Goal: Task Accomplishment & Management: Manage account settings

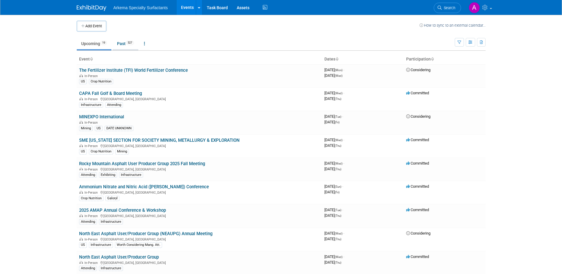
click at [120, 41] on link "Past 527" at bounding box center [126, 43] width 26 height 11
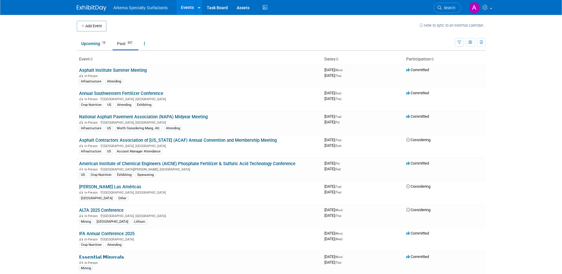
click at [149, 6] on span "Arkema Specialty Surfactants" at bounding box center [141, 7] width 55 height 5
click at [446, 7] on span "Search" at bounding box center [449, 8] width 14 height 4
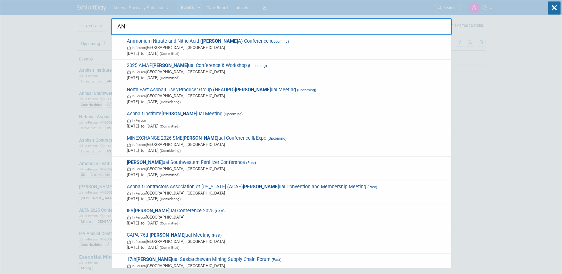
type input "A"
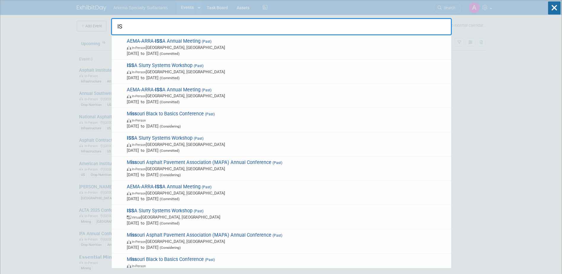
type input "I"
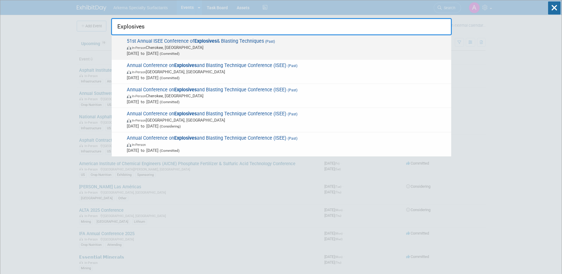
type input "Explosives"
click at [229, 44] on span "51st Annual ISEE Conference of Explosives & Blasting Techniques (Past) In-Perso…" at bounding box center [286, 47] width 323 height 18
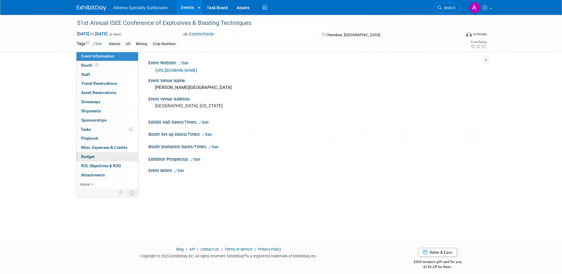
click at [93, 156] on span "Budget" at bounding box center [87, 156] width 13 height 5
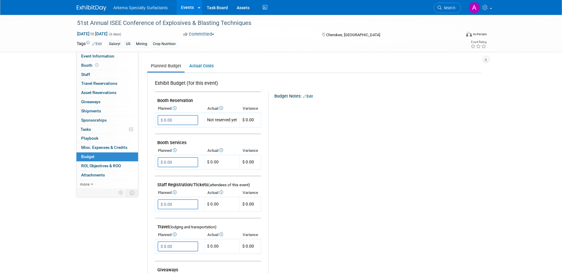
scroll to position [89, 0]
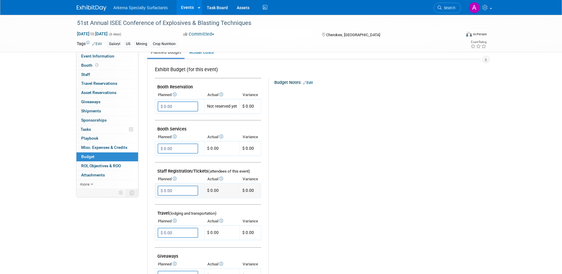
click at [177, 191] on input "$ 0.00" at bounding box center [178, 191] width 41 height 10
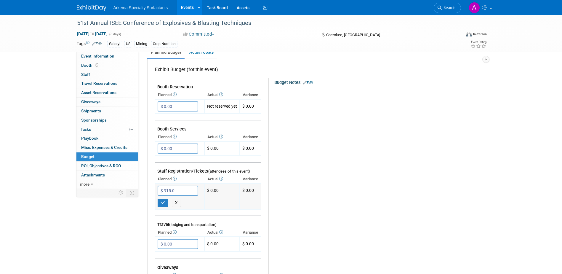
type input "$ 915.00"
click at [163, 205] on button "button" at bounding box center [163, 203] width 11 height 8
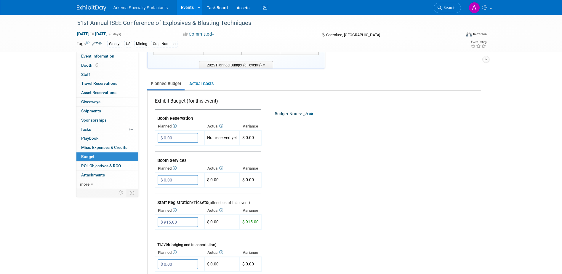
scroll to position [0, 0]
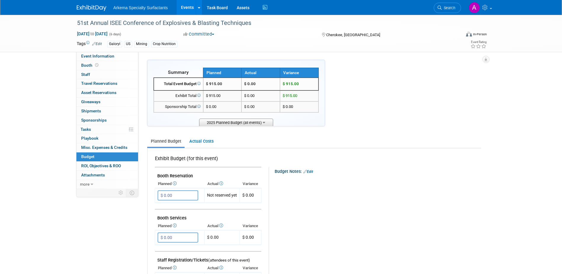
click at [261, 120] on span "2025 Planned Budget (all events)" at bounding box center [236, 122] width 74 height 7
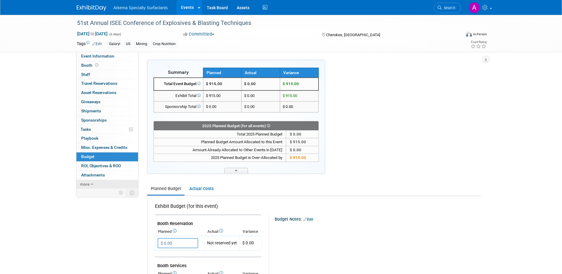
click at [89, 185] on span "more" at bounding box center [84, 184] width 9 height 5
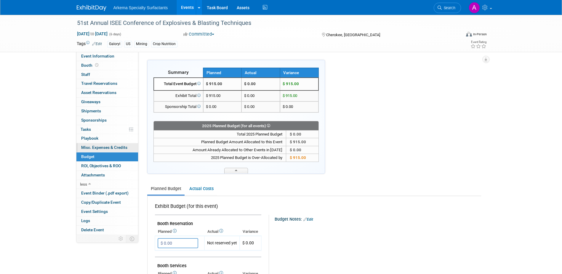
click at [101, 149] on span "Misc. Expenses & Credits 0" at bounding box center [104, 147] width 46 height 5
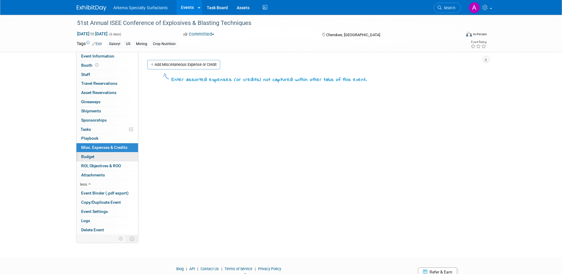
click at [96, 157] on link "Budget" at bounding box center [107, 156] width 62 height 9
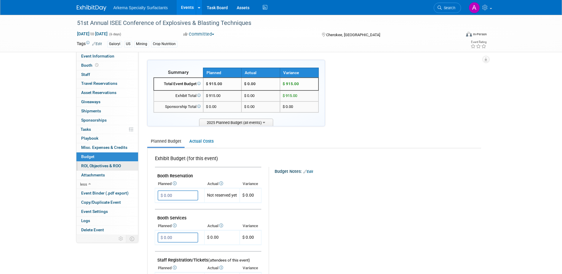
click at [99, 163] on span "ROI, Objectives & ROO 0" at bounding box center [101, 165] width 40 height 5
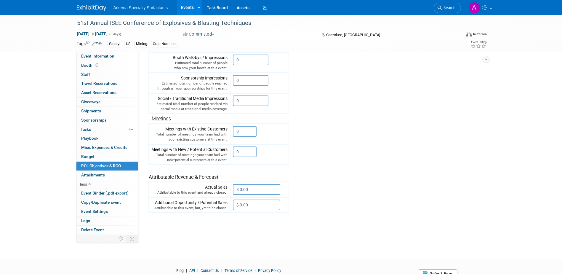
scroll to position [140, 0]
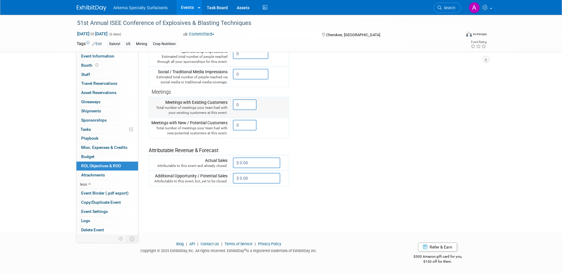
click at [243, 105] on input "0" at bounding box center [245, 104] width 24 height 11
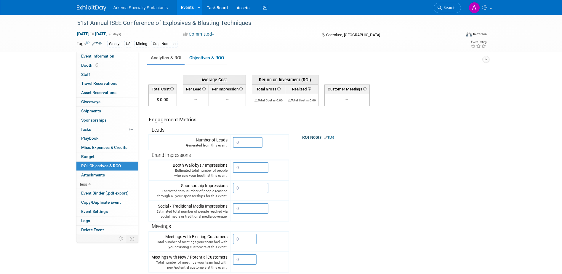
scroll to position [0, 0]
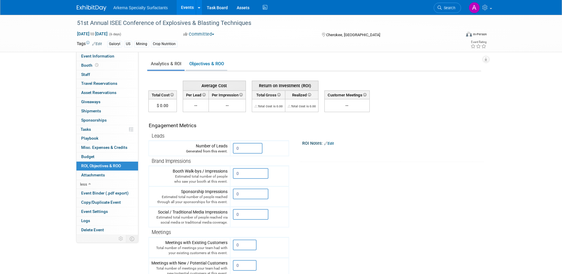
click at [208, 63] on link "Objectives & ROO 0" at bounding box center [207, 64] width 42 height 12
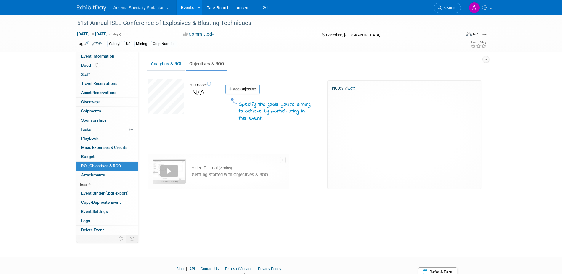
click at [162, 63] on link "Analytics & ROI" at bounding box center [165, 64] width 37 height 12
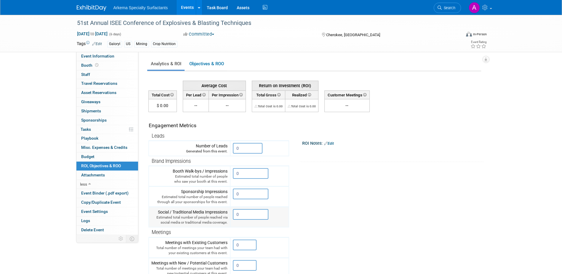
click at [242, 216] on input "0" at bounding box center [251, 214] width 36 height 11
click at [109, 90] on span "Asset Reservations 0" at bounding box center [98, 92] width 35 height 5
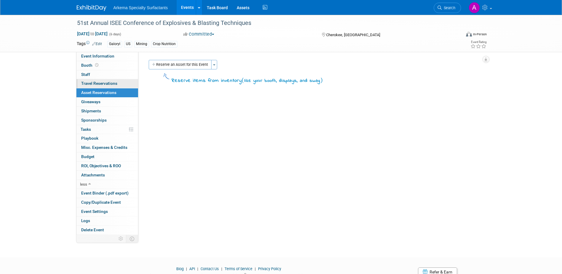
click at [109, 83] on span "Travel Reservations 0" at bounding box center [99, 83] width 36 height 5
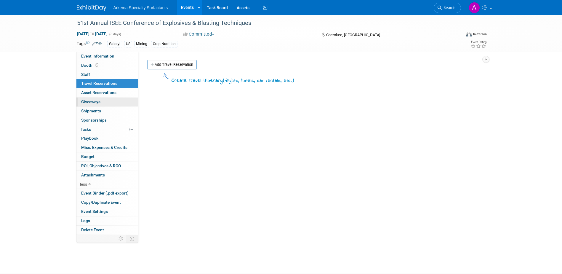
click at [106, 103] on link "0 Giveaways 0" at bounding box center [107, 102] width 62 height 9
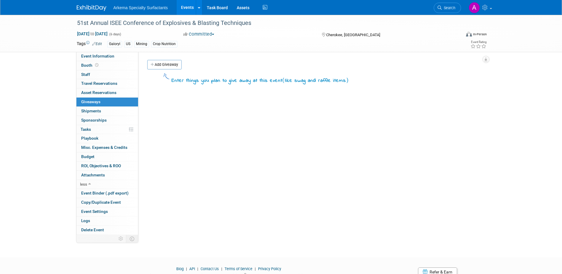
drag, startPoint x: 169, startPoint y: 62, endPoint x: 204, endPoint y: 82, distance: 40.5
click at [169, 62] on link "Add Giveaway" at bounding box center [164, 64] width 34 height 9
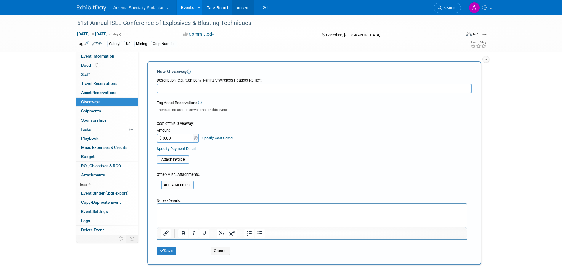
click at [245, 7] on link "Assets" at bounding box center [243, 7] width 22 height 15
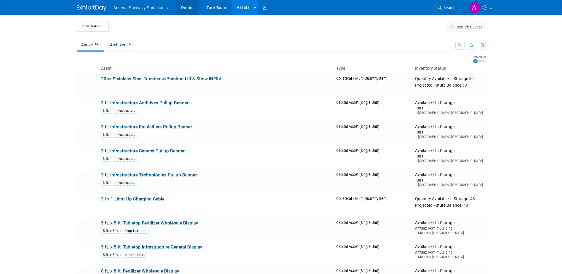
click at [189, 7] on link "Events" at bounding box center [187, 7] width 22 height 15
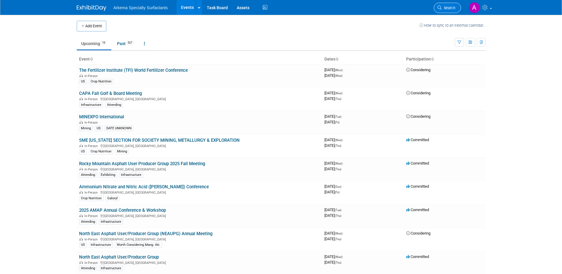
click at [452, 8] on span "Search" at bounding box center [449, 8] width 14 height 4
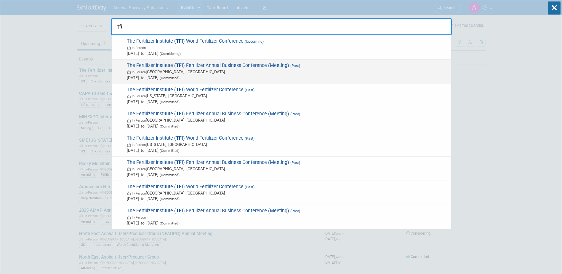
type input "tfi"
click at [233, 78] on span "Feb 10, 2025 to Feb 11, 2025 (Committed)" at bounding box center [288, 78] width 322 height 6
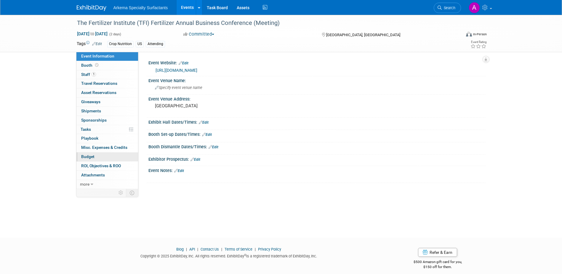
click at [93, 156] on span "Budget" at bounding box center [87, 156] width 13 height 5
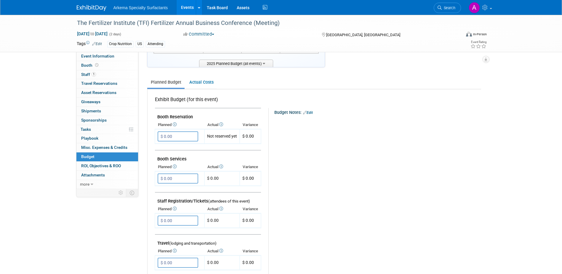
scroll to position [59, 0]
click at [180, 220] on input "$ 0.00" at bounding box center [178, 220] width 41 height 10
type input "$ 2,750.00"
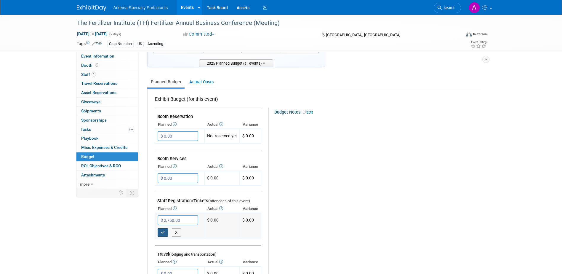
click at [159, 234] on button "button" at bounding box center [163, 232] width 11 height 8
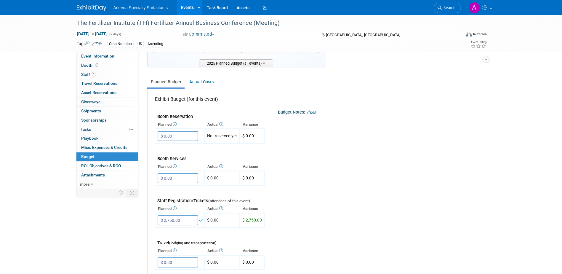
click at [354, 232] on div "Budget Notes: Edit X" at bounding box center [374, 261] width 204 height 307
click at [219, 218] on td "$ 0.00" at bounding box center [222, 220] width 35 height 15
click at [214, 220] on td "$ 0.00" at bounding box center [222, 220] width 35 height 15
click at [184, 221] on input "$ 2,750.00" at bounding box center [178, 220] width 41 height 10
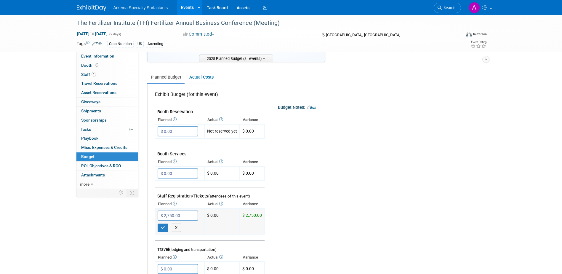
click at [218, 223] on td "$ 0.00" at bounding box center [222, 221] width 35 height 26
click at [216, 217] on td "$ 0.00" at bounding box center [222, 221] width 35 height 26
click at [220, 171] on td "$ 0.00" at bounding box center [222, 173] width 35 height 15
click at [226, 175] on td "$ 0.00" at bounding box center [222, 173] width 35 height 15
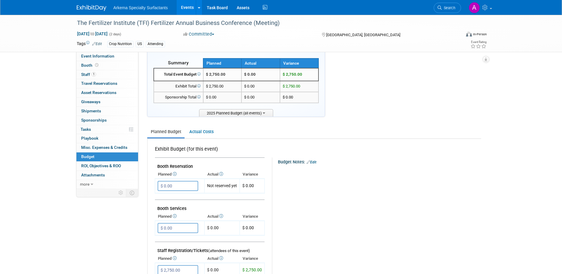
scroll to position [0, 0]
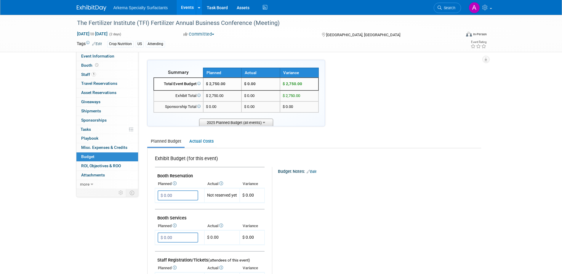
click at [267, 122] on span "2025 Planned Budget (all events)" at bounding box center [236, 122] width 74 height 7
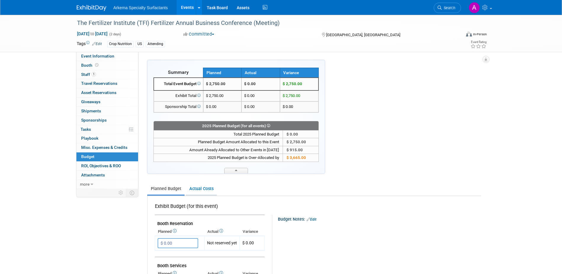
click at [202, 189] on link "Actual Costs" at bounding box center [201, 188] width 31 height 11
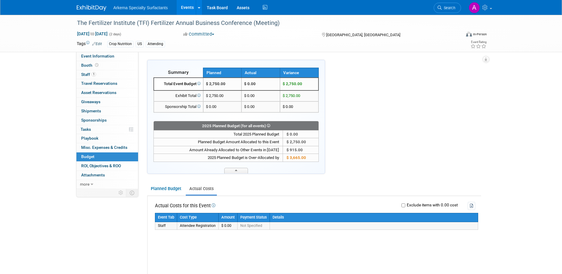
click at [228, 225] on td "$ 0.00" at bounding box center [228, 226] width 19 height 8
click at [229, 227] on td "$ 0.00" at bounding box center [228, 226] width 19 height 8
click at [174, 188] on link "Planned Budget" at bounding box center [165, 188] width 37 height 11
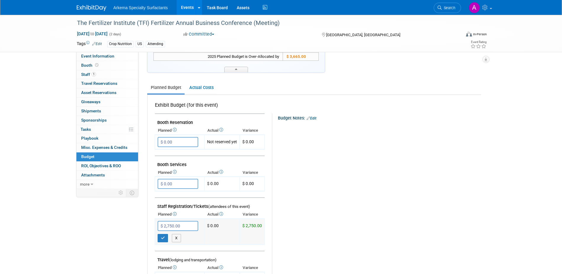
scroll to position [148, 0]
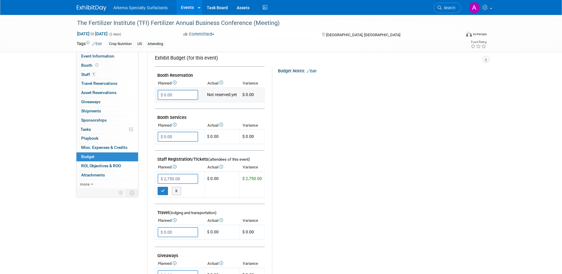
click at [219, 93] on td "Not reserved yet" at bounding box center [222, 94] width 35 height 15
click at [177, 93] on input "$ 0.00" at bounding box center [178, 95] width 41 height 10
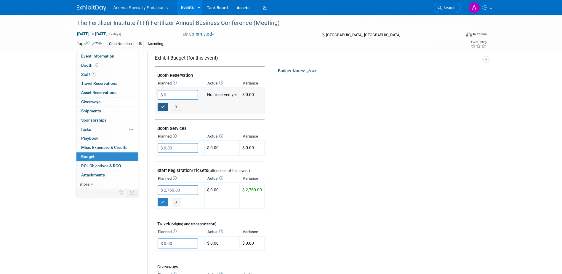
type input "$ 0.00"
click at [162, 107] on icon "button" at bounding box center [163, 107] width 4 height 4
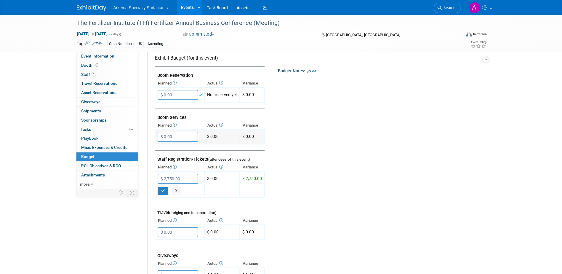
click at [182, 137] on input "$ 0.00" at bounding box center [178, 137] width 41 height 10
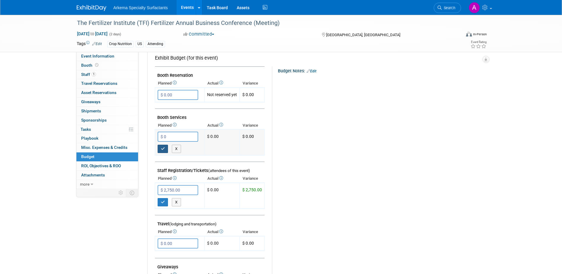
type input "$ 0.00"
click at [162, 150] on icon "button" at bounding box center [163, 149] width 4 height 4
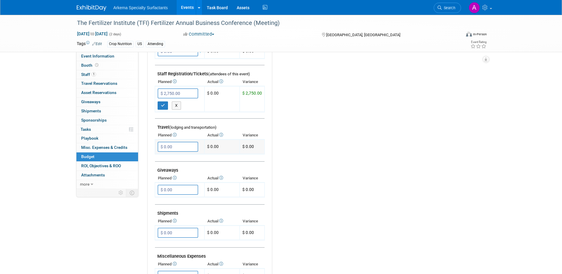
scroll to position [237, 0]
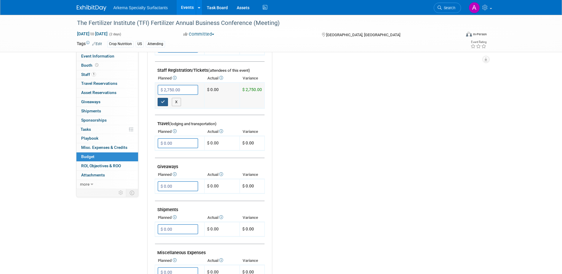
click at [160, 101] on button "button" at bounding box center [163, 102] width 11 height 8
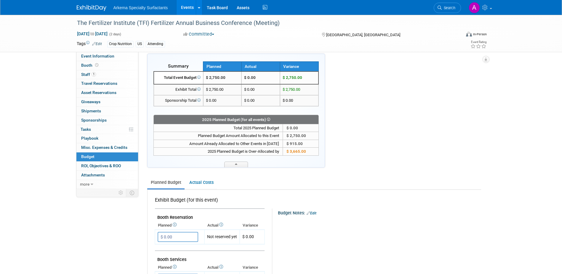
scroll to position [0, 0]
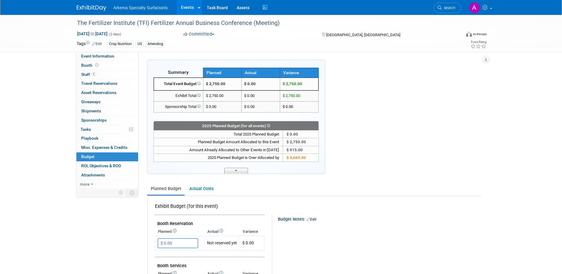
click at [237, 170] on icon at bounding box center [236, 172] width 2 height 4
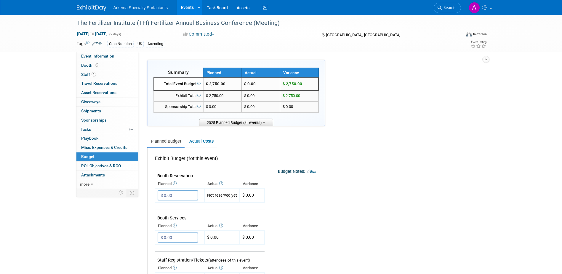
click at [240, 122] on span "2025 Planned Budget (all events)" at bounding box center [236, 122] width 74 height 7
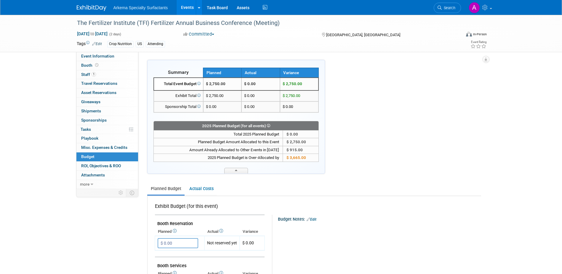
click at [258, 83] on td "$ 0.00" at bounding box center [261, 84] width 39 height 13
click at [253, 84] on td "$ 0.00" at bounding box center [261, 84] width 39 height 13
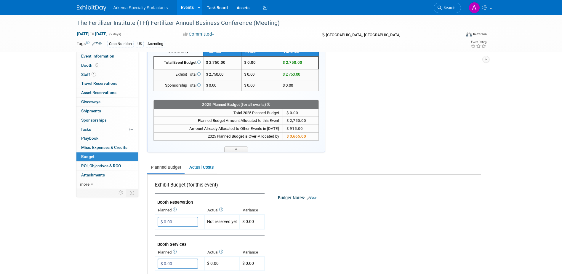
scroll to position [148, 0]
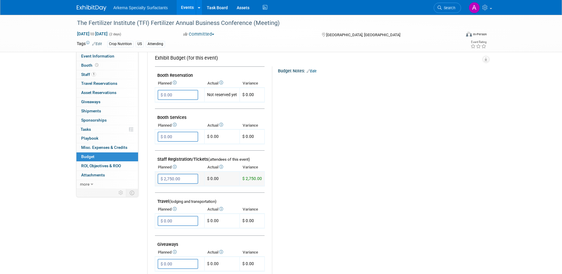
drag, startPoint x: 217, startPoint y: 176, endPoint x: 219, endPoint y: 177, distance: 3.2
click at [217, 176] on td "$ 0.00" at bounding box center [222, 179] width 35 height 15
click at [215, 176] on td "$ 0.00" at bounding box center [222, 179] width 35 height 15
click at [216, 176] on td "$ 0.00" at bounding box center [222, 179] width 35 height 15
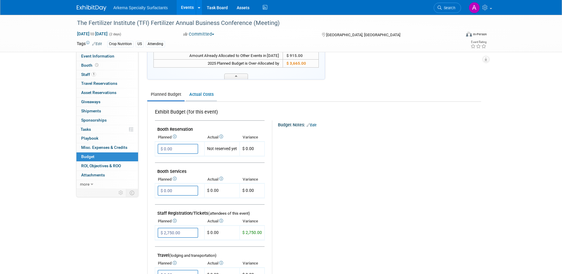
scroll to position [89, 0]
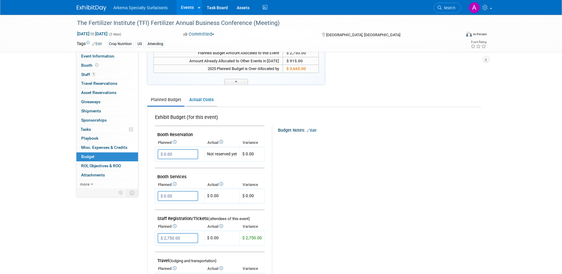
click at [207, 101] on link "Actual Costs" at bounding box center [201, 99] width 31 height 11
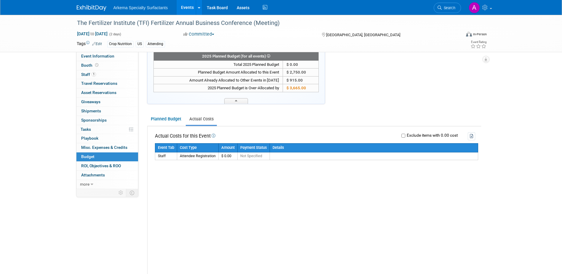
scroll to position [59, 0]
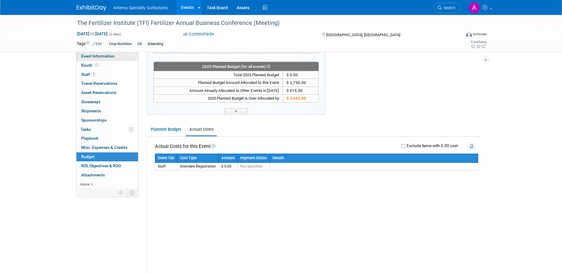
click at [110, 58] on span "Event Information" at bounding box center [97, 56] width 33 height 5
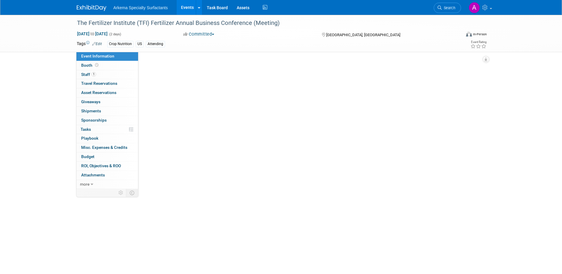
scroll to position [0, 0]
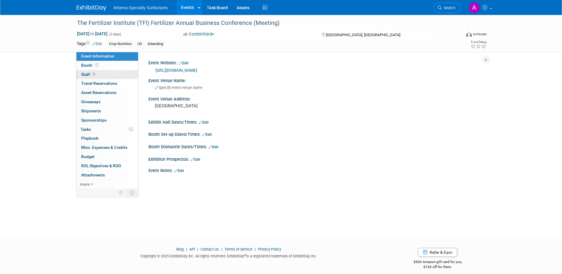
click at [86, 74] on span "Staff 1" at bounding box center [88, 74] width 15 height 5
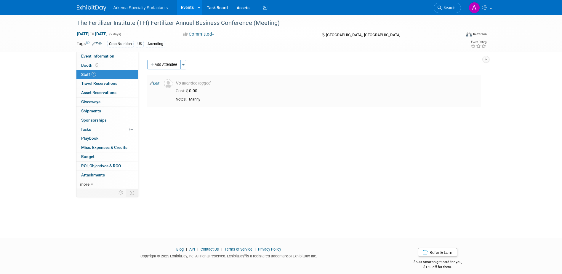
click at [155, 82] on link "Edit" at bounding box center [155, 83] width 10 height 4
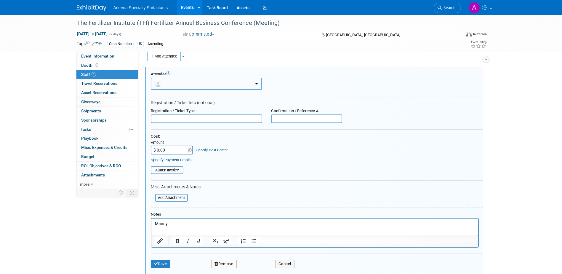
click at [245, 82] on button "button" at bounding box center [206, 84] width 111 height 12
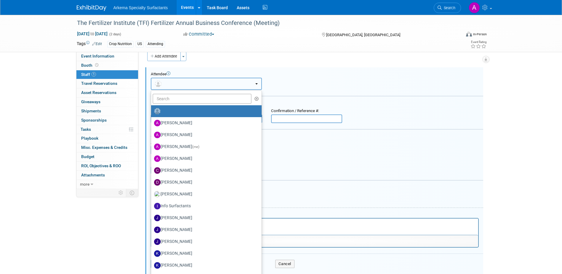
click at [245, 82] on button "button" at bounding box center [206, 84] width 111 height 12
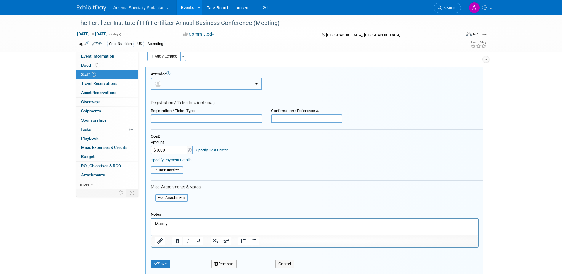
click at [245, 82] on button "button" at bounding box center [206, 84] width 111 height 12
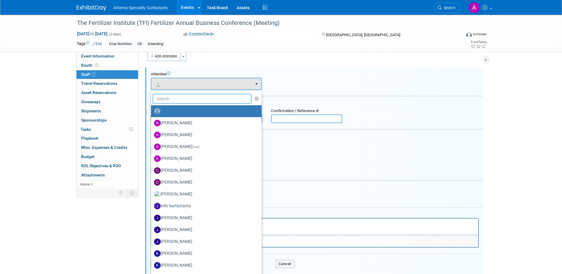
click at [237, 98] on input "text" at bounding box center [202, 99] width 99 height 10
type input "a"
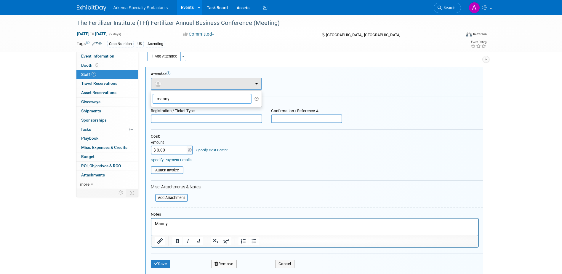
type input "manny"
click at [286, 98] on form "Attendee <img src="https://www.exhibitday.com/Images/Unassigned-User-Icon.png" …" at bounding box center [317, 172] width 333 height 201
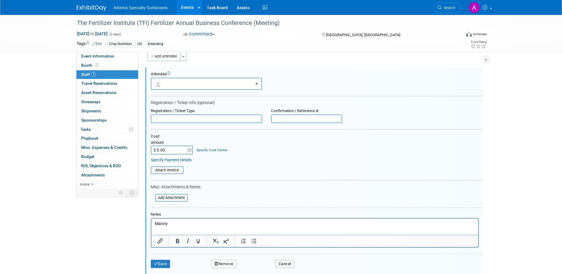
click at [186, 148] on input "$ 0.00" at bounding box center [169, 150] width 37 height 9
click at [182, 149] on input "$ 0.00" at bounding box center [169, 150] width 37 height 9
click at [157, 149] on input "$ 3,750.00" at bounding box center [169, 150] width 37 height 9
type input "$ 1,375.00"
click at [277, 160] on div "Specify Payment Details" at bounding box center [317, 159] width 333 height 5
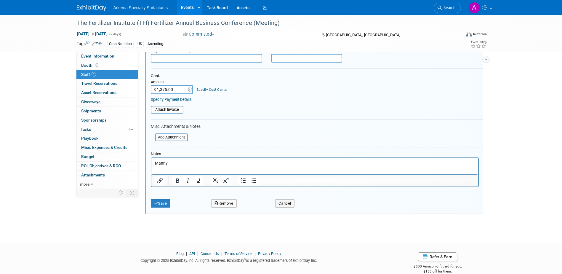
scroll to position [79, 0]
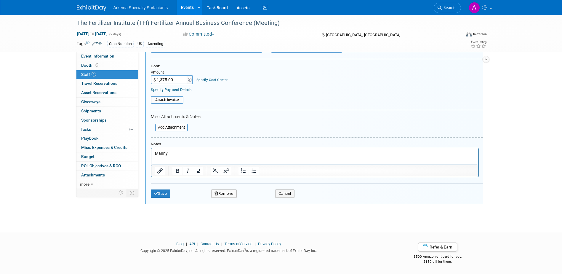
click at [187, 153] on p "Manny" at bounding box center [315, 154] width 320 height 6
click at [162, 194] on button "Save" at bounding box center [161, 193] width 20 height 8
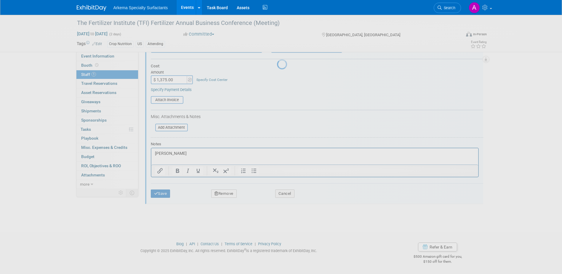
scroll to position [5, 0]
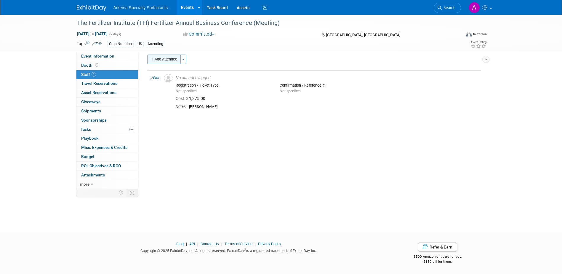
click at [170, 58] on button "Add Attendee" at bounding box center [164, 59] width 34 height 9
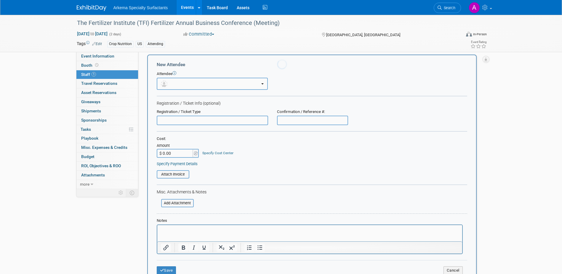
scroll to position [0, 0]
click at [240, 80] on button "button" at bounding box center [212, 84] width 111 height 12
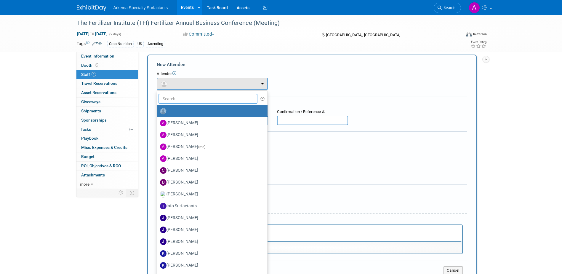
click at [214, 100] on input "text" at bounding box center [208, 99] width 99 height 10
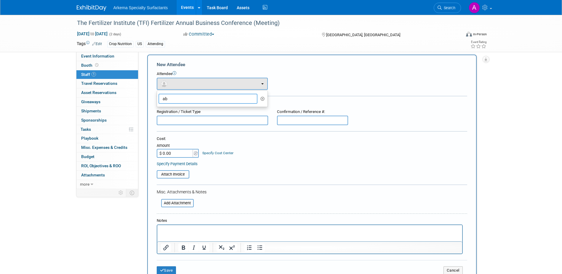
type input "a"
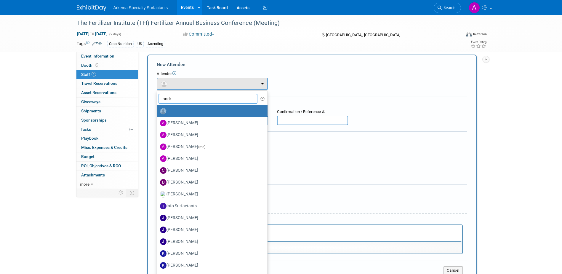
type input "andre"
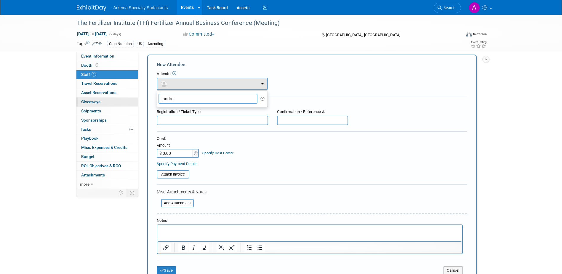
drag, startPoint x: 173, startPoint y: 96, endPoint x: 138, endPoint y: 100, distance: 35.7
click at [139, 99] on div "Event Website: Edit https://www.tfi.org/event/annual-business-conference/?curre…" at bounding box center [311, 115] width 347 height 137
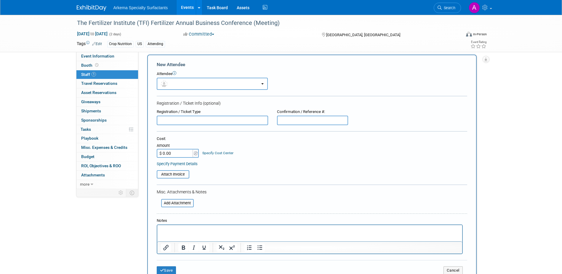
click at [185, 154] on input "$ 0.00" at bounding box center [175, 153] width 37 height 9
type input "$ 1,375.00"
click at [207, 229] on p "Rich Text Area. Press ALT-0 for help." at bounding box center [310, 230] width 298 height 6
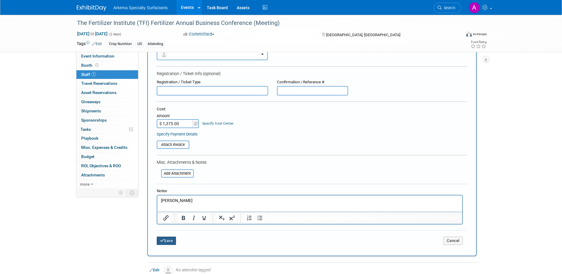
click at [173, 238] on button "Save" at bounding box center [167, 241] width 20 height 8
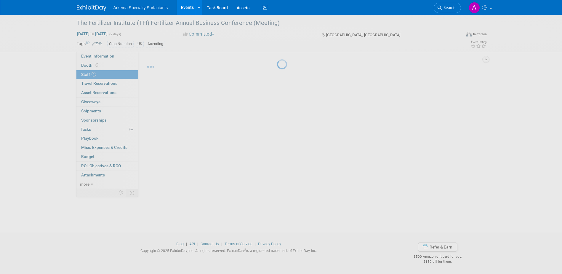
scroll to position [5, 0]
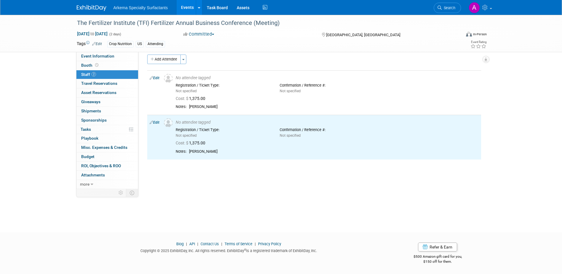
click at [382, 219] on div "The Fertilizer Institute (TFI) Fertilizer Annual Business Conference (Meeting) …" at bounding box center [281, 115] width 562 height 212
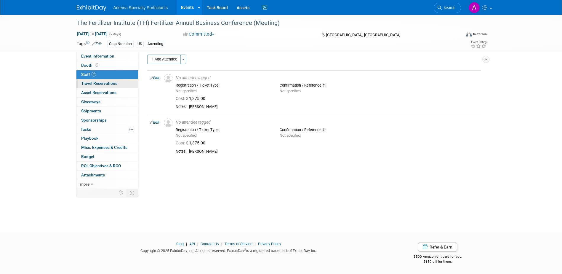
click at [109, 80] on link "0 Travel Reservations 0" at bounding box center [107, 83] width 62 height 9
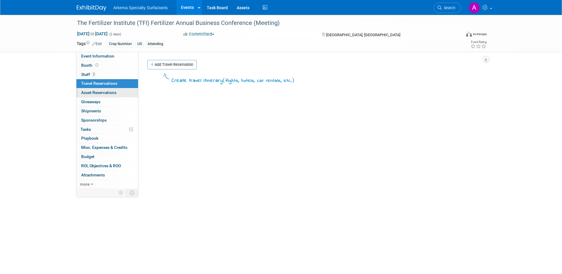
click at [113, 93] on span "Asset Reservations 0" at bounding box center [98, 92] width 35 height 5
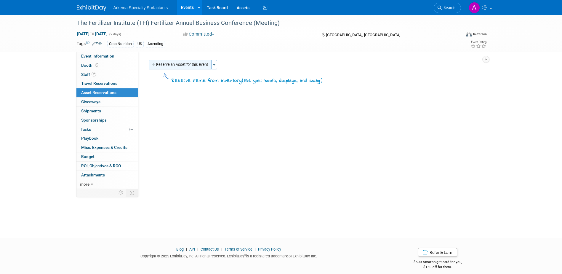
click at [154, 65] on icon "button" at bounding box center [154, 65] width 4 height 4
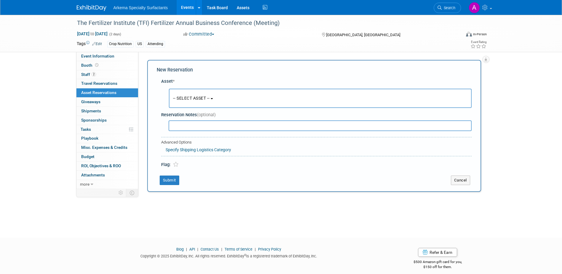
scroll to position [5, 0]
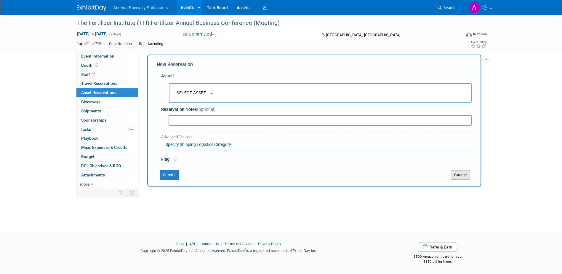
click at [462, 174] on button "Cancel" at bounding box center [460, 174] width 19 height 9
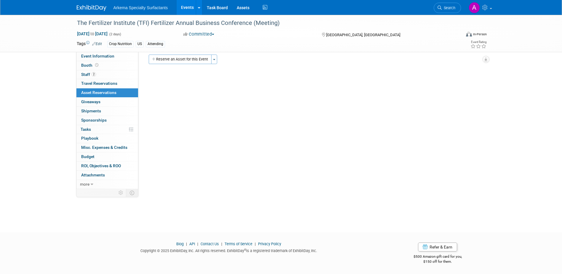
scroll to position [0, 0]
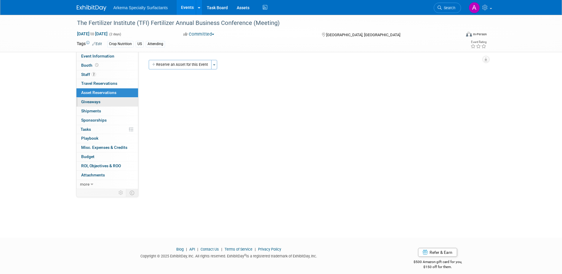
click at [98, 101] on span "Giveaways 0" at bounding box center [90, 101] width 19 height 5
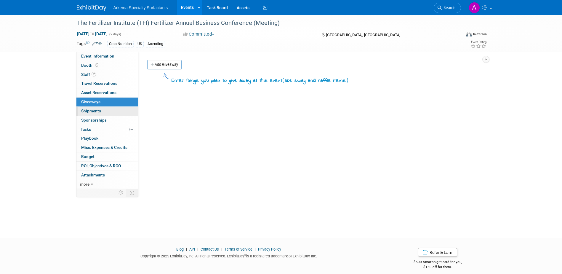
click at [101, 111] on link "0 Shipments 0" at bounding box center [107, 111] width 62 height 9
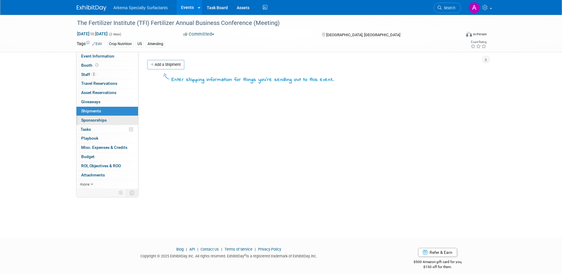
click at [104, 122] on span "Sponsorships 0" at bounding box center [93, 120] width 25 height 5
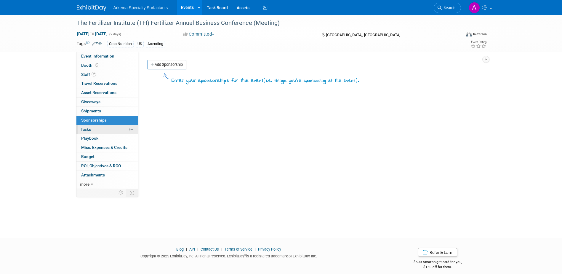
click at [103, 130] on link "0% Tasks 0%" at bounding box center [107, 129] width 62 height 9
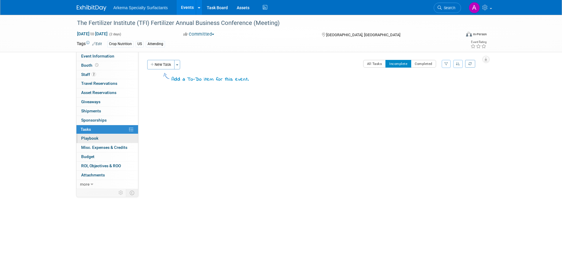
click at [103, 140] on link "0 Playbook 0" at bounding box center [107, 138] width 62 height 9
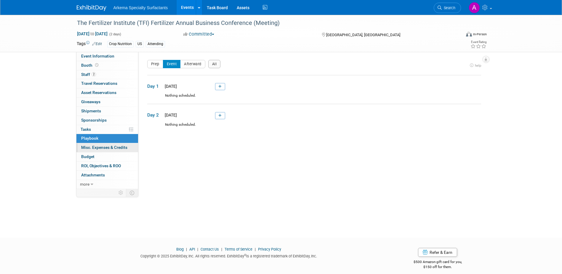
click at [106, 148] on span "Misc. Expenses & Credits 0" at bounding box center [104, 147] width 46 height 5
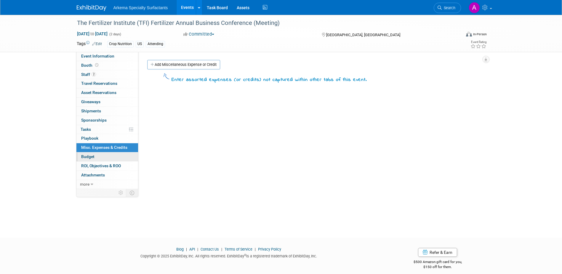
click at [107, 153] on link "Budget" at bounding box center [107, 156] width 62 height 9
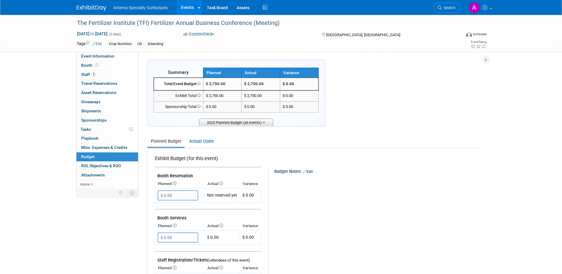
click at [267, 123] on span "2025 Planned Budget (all events)" at bounding box center [236, 122] width 74 height 7
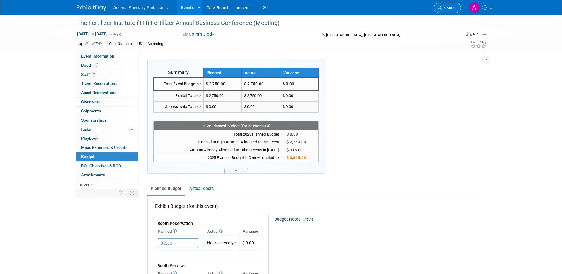
click at [449, 8] on span "Search" at bounding box center [449, 8] width 14 height 4
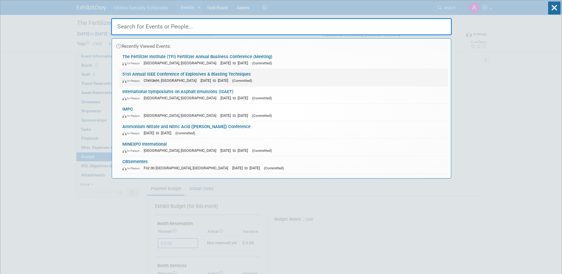
click at [241, 76] on link "51st Annual ISEE Conference of Explosives & Blasting Techniques In-Person Chero…" at bounding box center [283, 77] width 329 height 17
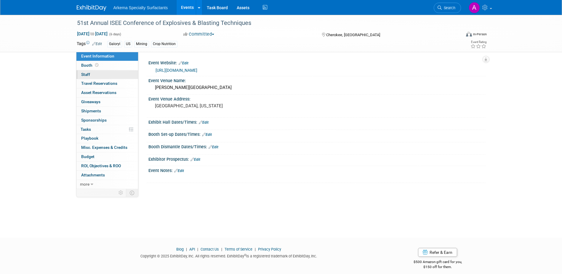
click at [85, 74] on span "Staff 0" at bounding box center [85, 74] width 9 height 5
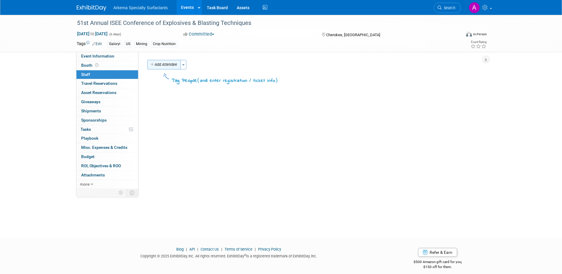
click at [170, 63] on button "Add Attendee" at bounding box center [164, 64] width 34 height 9
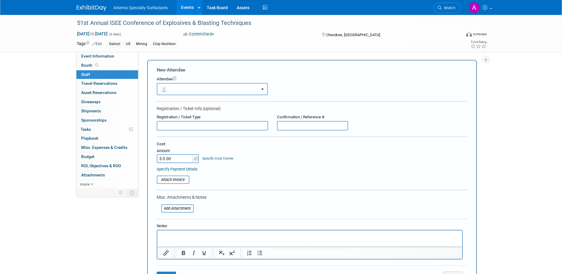
click at [225, 90] on button "button" at bounding box center [212, 89] width 111 height 12
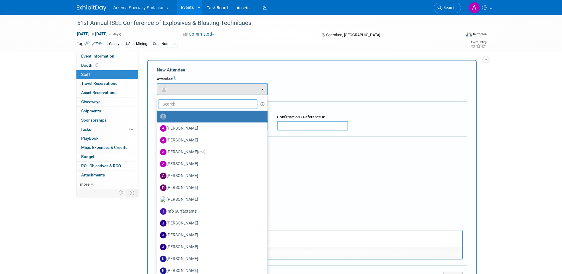
click at [228, 105] on input "text" at bounding box center [208, 104] width 99 height 10
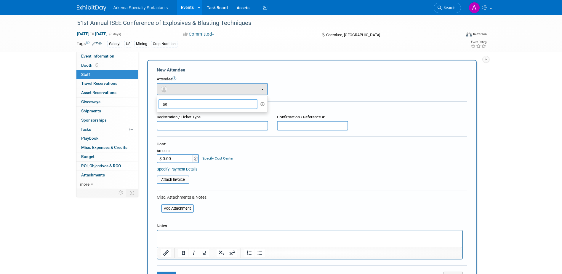
type input "a"
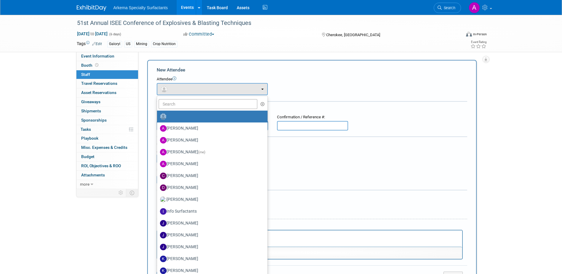
click at [376, 178] on table "Attach Invoice" at bounding box center [312, 180] width 311 height 8
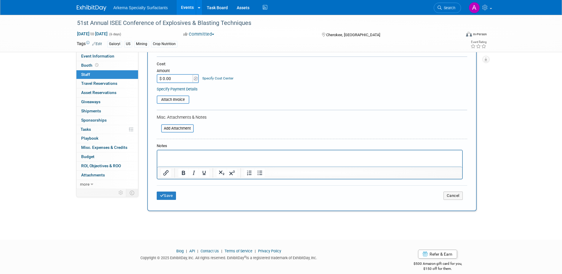
scroll to position [87, 0]
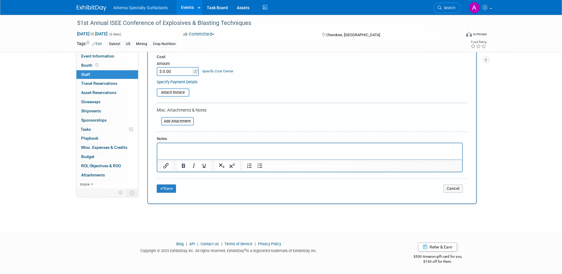
click at [194, 146] on p "Rich Text Area. Press ALT-0 for help." at bounding box center [310, 149] width 298 height 6
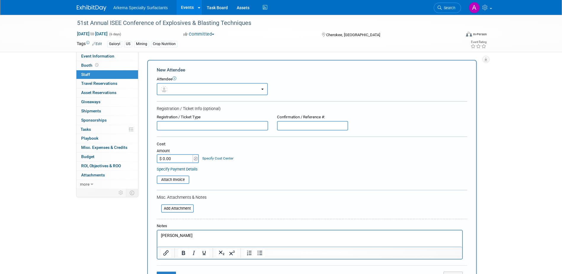
click at [183, 157] on input "$ 0.00" at bounding box center [175, 158] width 37 height 9
type input "$ 915.00"
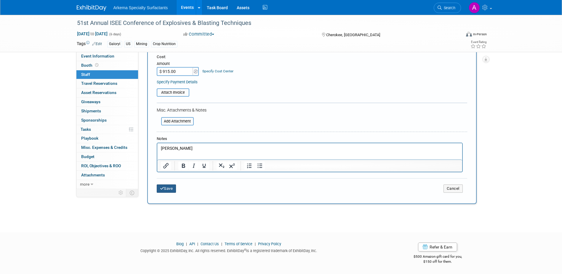
click at [162, 187] on icon "submit" at bounding box center [162, 188] width 4 height 4
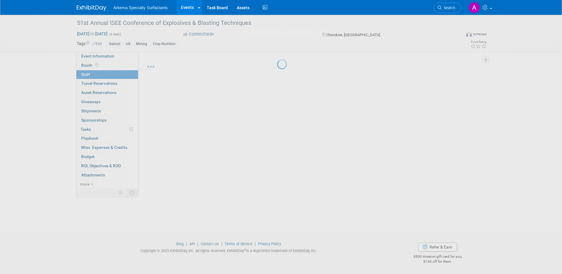
scroll to position [5, 0]
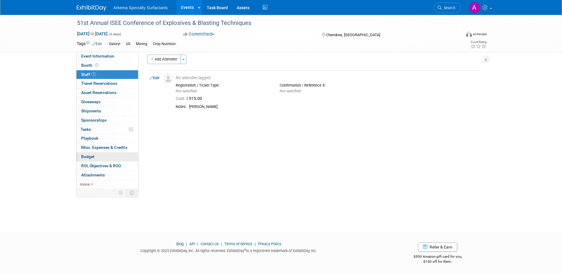
click at [94, 156] on span "Budget" at bounding box center [87, 156] width 13 height 5
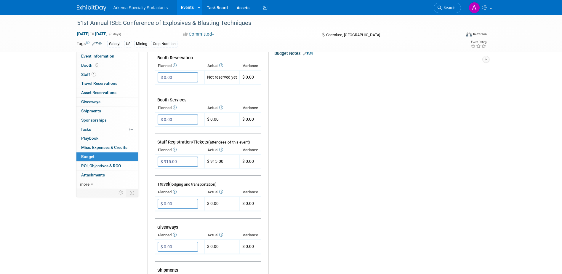
scroll to position [0, 0]
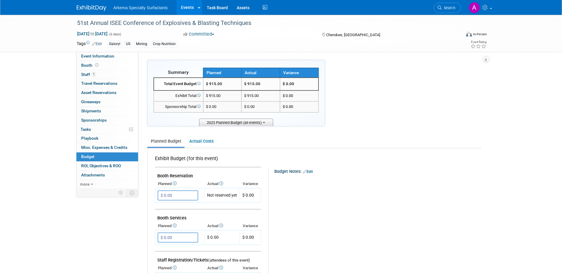
click at [253, 122] on span "2025 Planned Budget (all events)" at bounding box center [236, 122] width 74 height 7
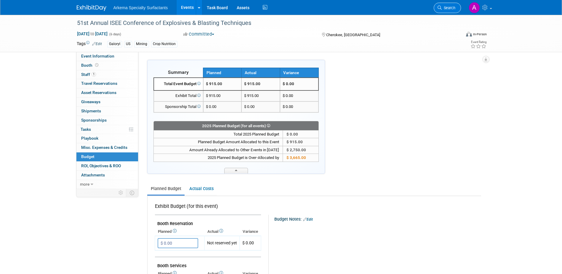
click at [444, 7] on span "Search" at bounding box center [449, 8] width 14 height 4
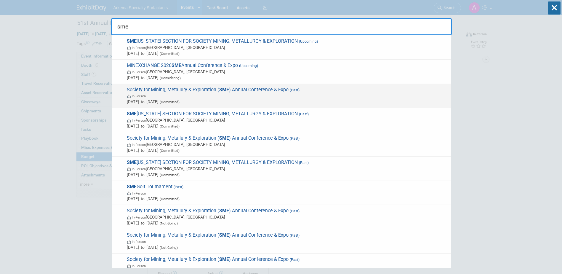
type input "sme"
click at [244, 96] on span "In-Person" at bounding box center [288, 96] width 322 height 6
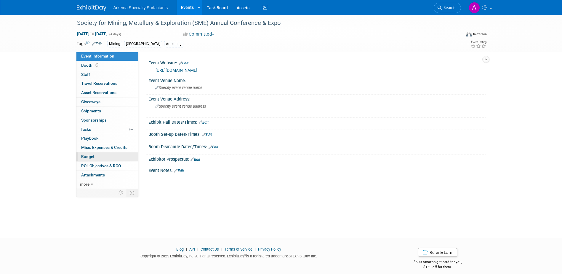
click at [93, 156] on span "Budget" at bounding box center [87, 156] width 13 height 5
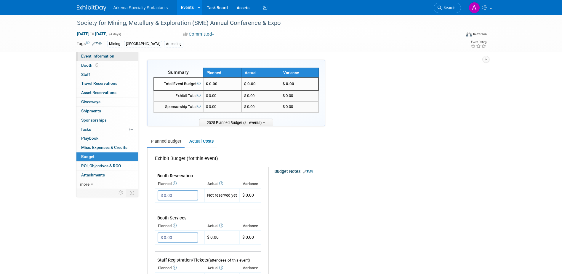
click at [97, 54] on span "Event Information" at bounding box center [97, 56] width 33 height 5
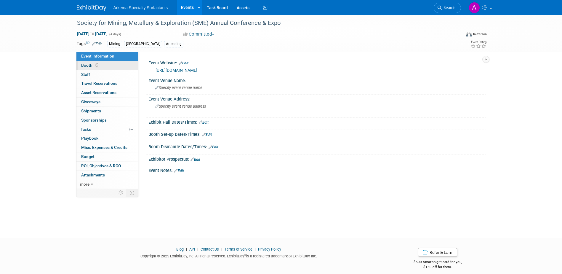
click at [88, 62] on link "Booth" at bounding box center [107, 65] width 62 height 9
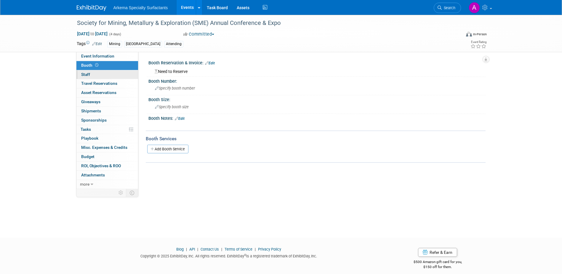
click at [88, 73] on span "Staff 0" at bounding box center [85, 74] width 9 height 5
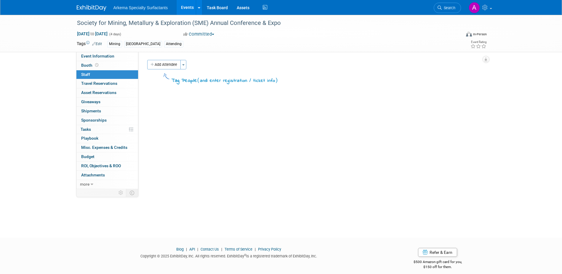
drag, startPoint x: 167, startPoint y: 64, endPoint x: 176, endPoint y: 71, distance: 11.0
click at [167, 64] on button "Add Attendee" at bounding box center [164, 64] width 34 height 9
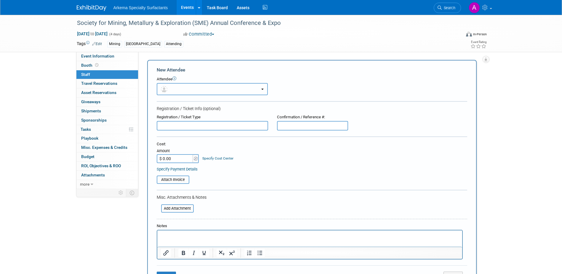
click at [205, 92] on button "button" at bounding box center [212, 89] width 111 height 12
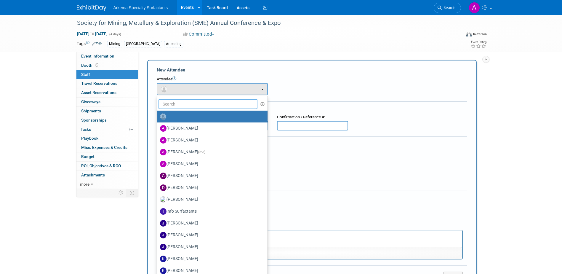
click at [205, 104] on input "text" at bounding box center [208, 104] width 99 height 10
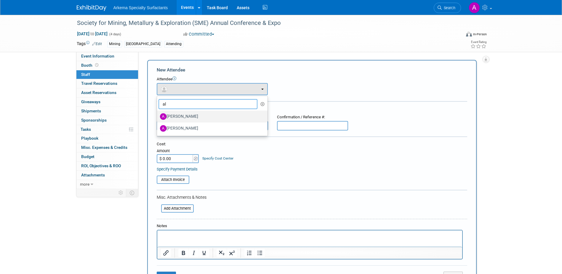
type input "al"
click at [196, 115] on label "[PERSON_NAME]" at bounding box center [211, 116] width 102 height 9
click at [158, 115] on input "[PERSON_NAME]" at bounding box center [156, 116] width 4 height 4
select select "a57dd3c3-c9ca-478f-9173-03d3d9b82c1f"
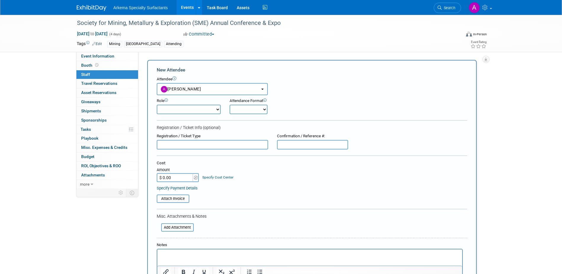
click at [205, 108] on select "Demonstrator Host Planner Presenter Sales Representative Set-up/Dismantle Crew …" at bounding box center [189, 109] width 64 height 9
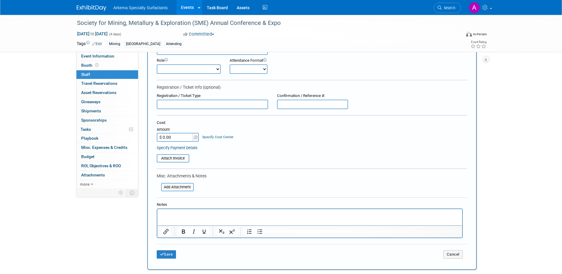
scroll to position [59, 0]
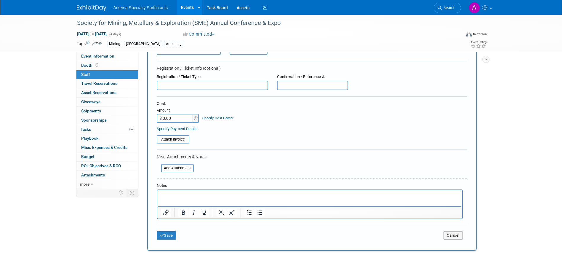
click at [176, 120] on input "$ 0.00" at bounding box center [175, 118] width 37 height 9
drag, startPoint x: 176, startPoint y: 119, endPoint x: 163, endPoint y: 119, distance: 12.8
click at [163, 119] on input "$ 0.00" at bounding box center [175, 118] width 37 height 9
type input "$ 1,385.00"
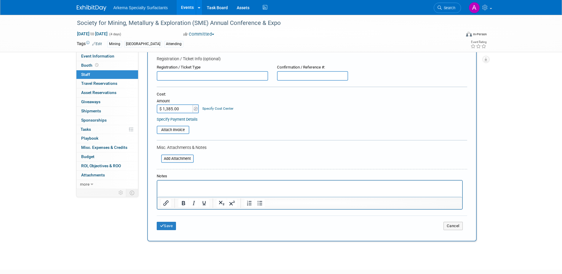
scroll to position [89, 0]
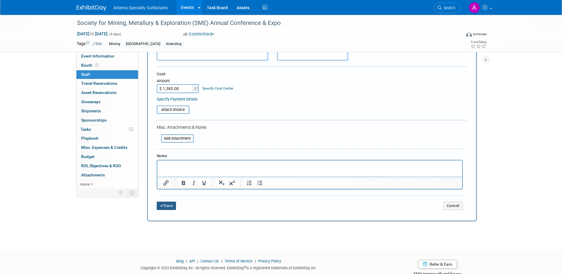
click at [170, 205] on button "Save" at bounding box center [167, 206] width 20 height 8
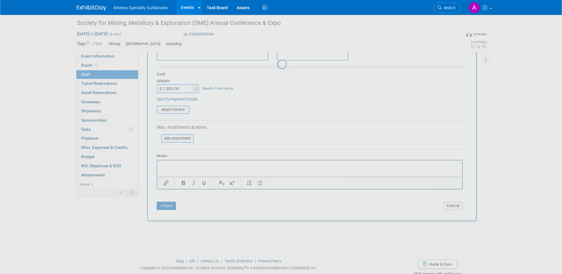
scroll to position [5, 0]
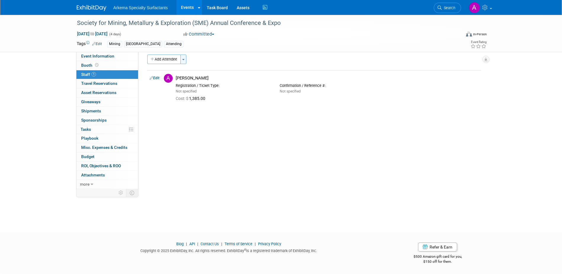
click at [183, 59] on span "button" at bounding box center [183, 59] width 2 height 1
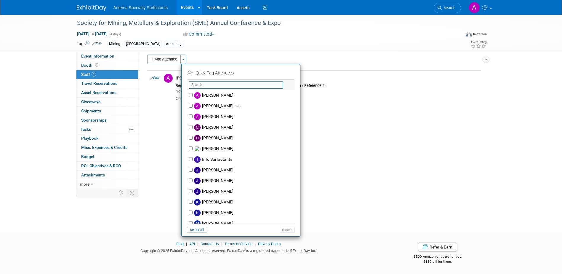
click at [215, 84] on input "text" at bounding box center [236, 84] width 94 height 7
type input "G"
click at [159, 57] on button "Add Attendee" at bounding box center [164, 59] width 34 height 9
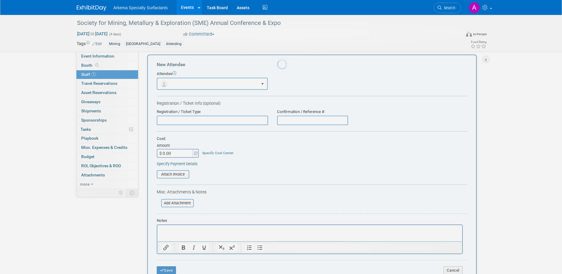
scroll to position [0, 0]
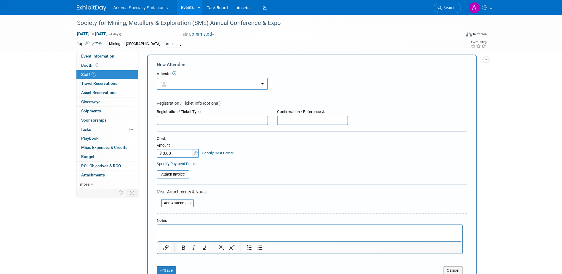
click at [180, 153] on input "$ 0.00" at bounding box center [175, 153] width 37 height 9
click at [178, 153] on input "$ 0.00" at bounding box center [175, 153] width 37 height 9
drag, startPoint x: 178, startPoint y: 153, endPoint x: 140, endPoint y: 152, distance: 38.3
click at [140, 152] on div "Event Website: Edit https://smeannualconference.org/ Event Venue Name: Specify …" at bounding box center [311, 115] width 347 height 137
type input "$ 1,385.00"
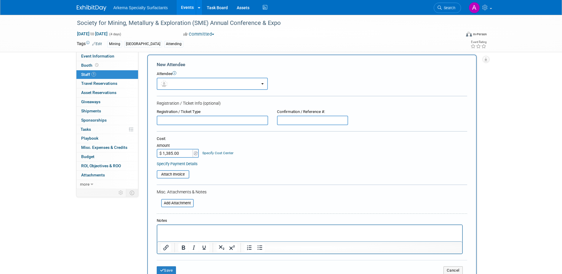
click at [234, 230] on p "Rich Text Area. Press ALT-0 for help." at bounding box center [310, 230] width 298 height 6
click at [170, 268] on button "Save" at bounding box center [167, 270] width 20 height 8
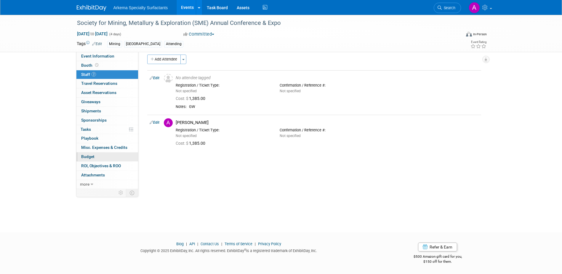
click at [106, 154] on link "Budget" at bounding box center [107, 156] width 62 height 9
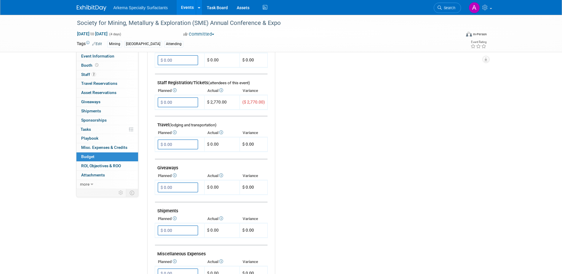
scroll to position [178, 0]
click at [180, 100] on input "$ 0.00" at bounding box center [178, 102] width 41 height 10
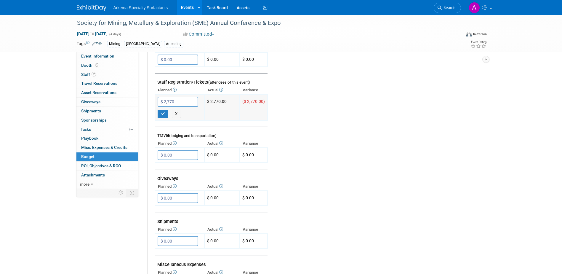
type input "$ 2,770.00"
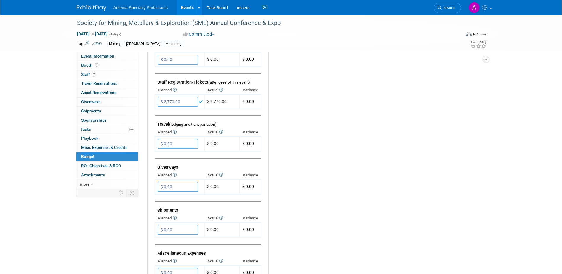
click at [343, 138] on div "Budget Notes: Edit X" at bounding box center [373, 142] width 208 height 307
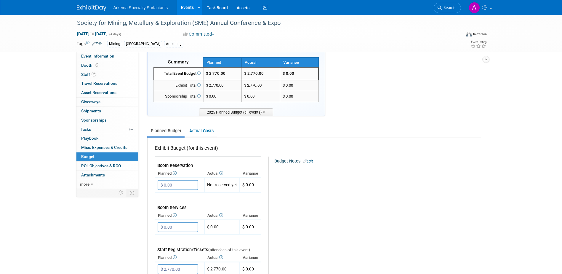
scroll to position [0, 0]
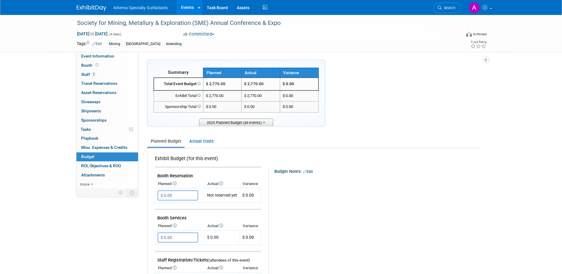
click at [255, 124] on span "2025 Planned Budget (all events)" at bounding box center [236, 122] width 74 height 7
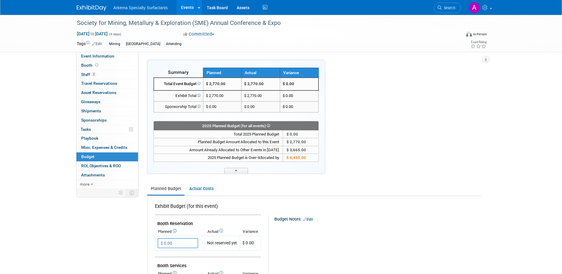
drag, startPoint x: 445, startPoint y: 3, endPoint x: 450, endPoint y: 3, distance: 5.4
click at [445, 3] on link "Search" at bounding box center [447, 8] width 27 height 10
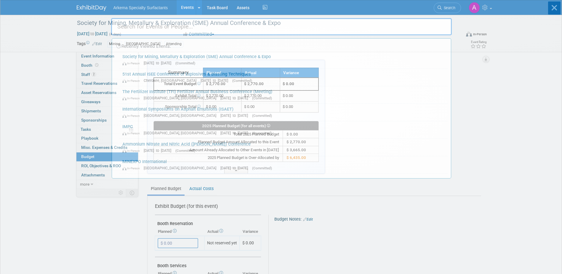
click at [450, 4] on div "Recently Viewed Events: Society for Mining, Metallury & Exploration (SME) Annua…" at bounding box center [281, 89] width 341 height 178
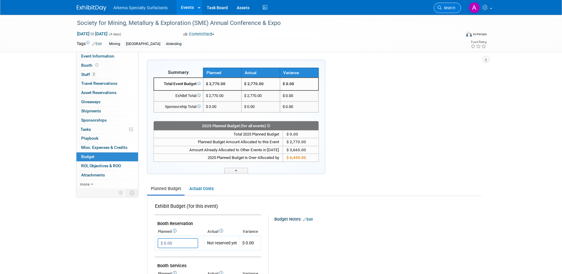
click at [449, 9] on span "Search" at bounding box center [449, 8] width 14 height 4
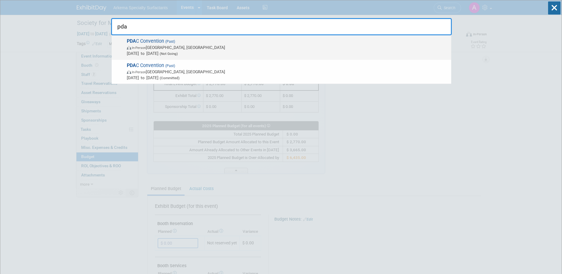
type input "pda"
click at [204, 47] on span "In-Person Toronto, Canada" at bounding box center [288, 47] width 322 height 6
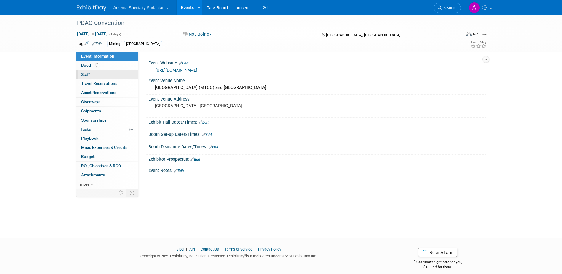
click at [86, 75] on span "Staff 0" at bounding box center [85, 74] width 9 height 5
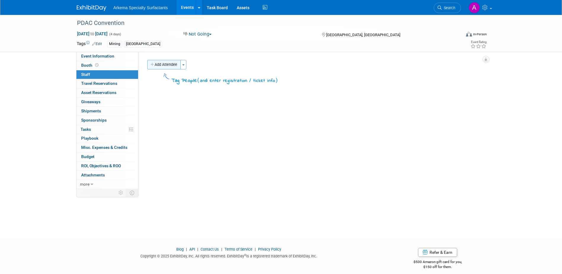
click at [163, 67] on button "Add Attendee" at bounding box center [164, 64] width 34 height 9
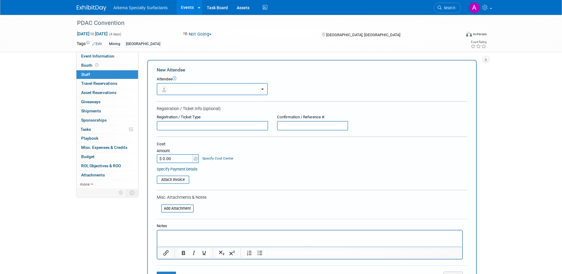
click at [213, 89] on button "button" at bounding box center [212, 89] width 111 height 12
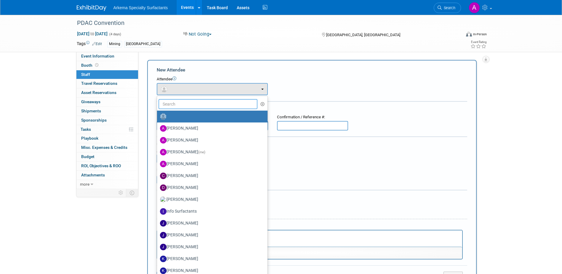
click at [210, 104] on input "text" at bounding box center [208, 104] width 99 height 10
click at [189, 130] on label "[PERSON_NAME]" at bounding box center [211, 128] width 102 height 9
click at [158, 130] on input "[PERSON_NAME]" at bounding box center [156, 128] width 4 height 4
select select "a57dd3c3-c9ca-478f-9173-03d3d9b82c1f"
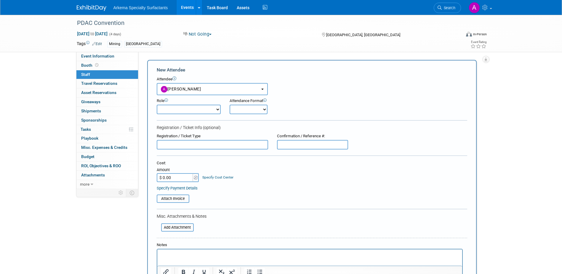
click at [182, 178] on input "$ 0.00" at bounding box center [175, 177] width 37 height 9
type input "$ 849.00"
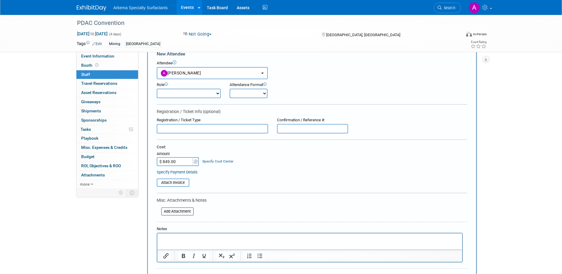
scroll to position [30, 0]
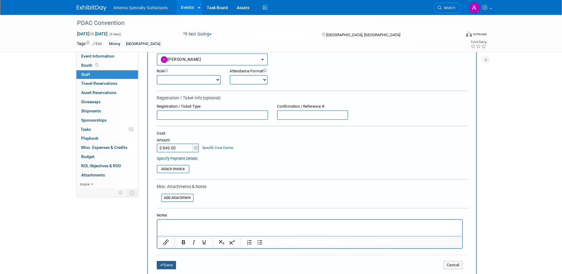
click at [168, 266] on button "Save" at bounding box center [167, 265] width 20 height 8
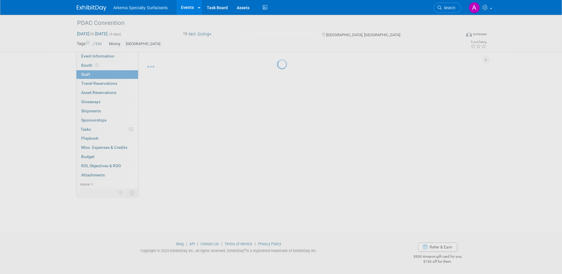
scroll to position [5, 0]
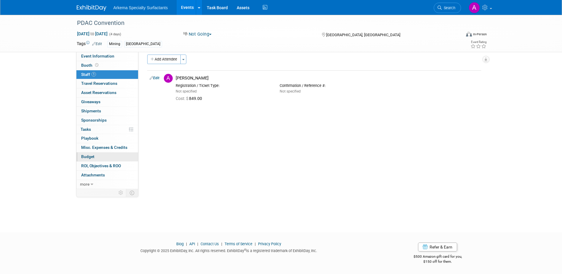
click at [97, 156] on link "Budget" at bounding box center [107, 156] width 62 height 9
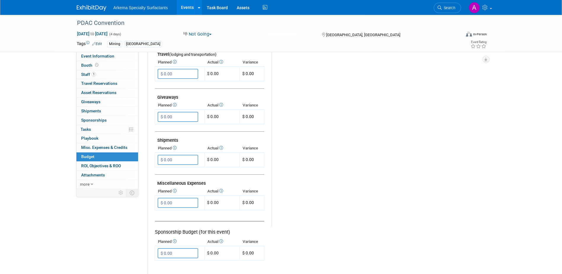
scroll to position [237, 0]
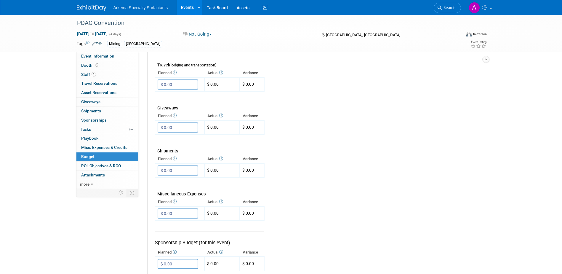
click at [320, 128] on div "Budget Notes: Edit X" at bounding box center [374, 83] width 205 height 307
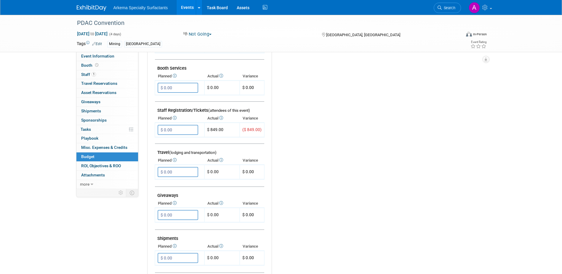
scroll to position [148, 0]
click at [180, 131] on input "$ 0.00" at bounding box center [178, 131] width 41 height 10
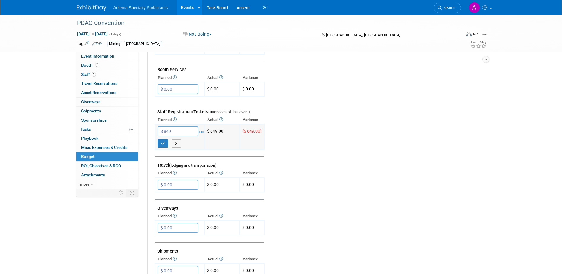
type input "$ 849.00"
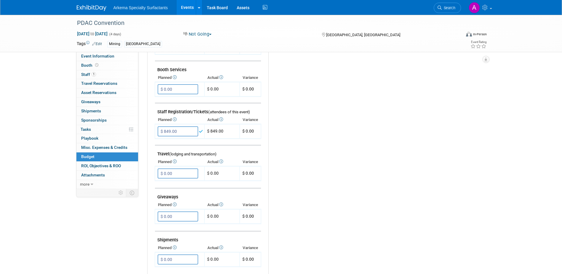
click at [290, 152] on div "Budget Notes: Edit X" at bounding box center [373, 172] width 208 height 307
click at [95, 73] on span "1" at bounding box center [94, 74] width 4 height 4
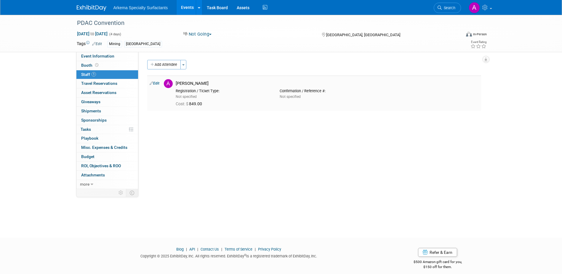
click at [155, 83] on link "Edit" at bounding box center [155, 83] width 10 height 4
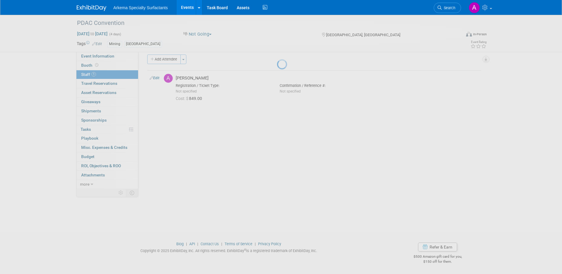
select select "a57dd3c3-c9ca-478f-9173-03d3d9b82c1f"
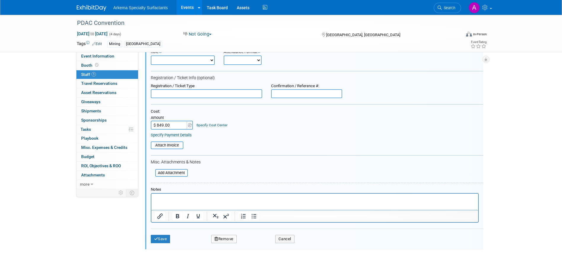
scroll to position [97, 0]
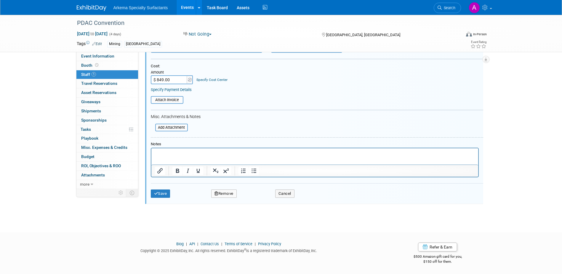
click at [226, 192] on button "Remove" at bounding box center [223, 193] width 25 height 8
click at [259, 196] on link "Yes" at bounding box center [256, 198] width 17 height 9
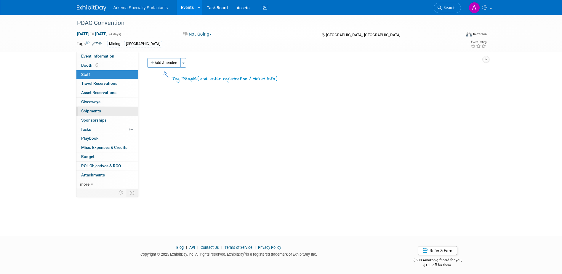
scroll to position [0, 0]
click at [332, 119] on div "Event Website: Edit [URL][DOMAIN_NAME] Event Venue Name: [GEOGRAPHIC_DATA] (MTC…" at bounding box center [311, 120] width 347 height 137
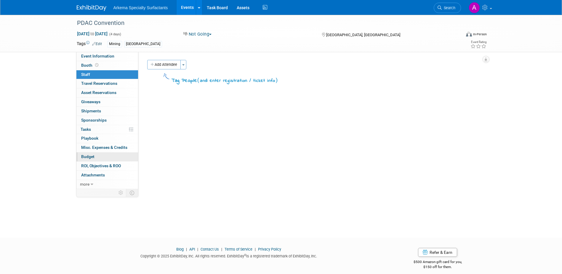
click at [93, 157] on span "Budget" at bounding box center [87, 156] width 13 height 5
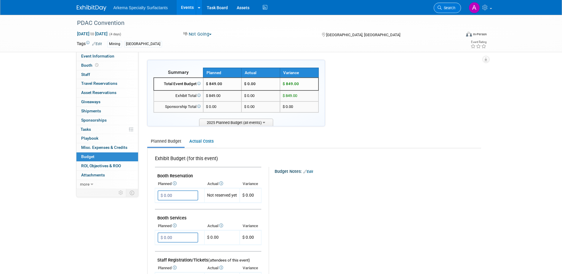
click at [444, 8] on span "Search" at bounding box center [449, 8] width 14 height 4
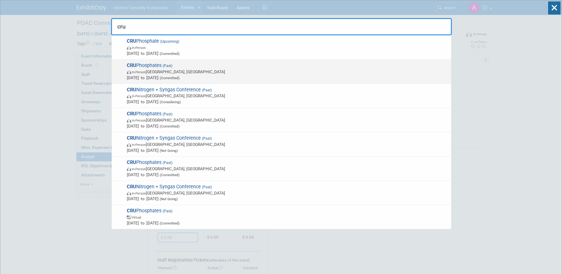
type input "cru"
click at [206, 76] on span "[DATE] to [DATE] (Committed)" at bounding box center [288, 78] width 322 height 6
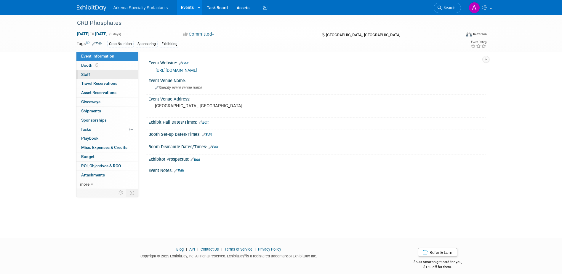
click at [90, 74] on span "Staff 0" at bounding box center [85, 74] width 9 height 5
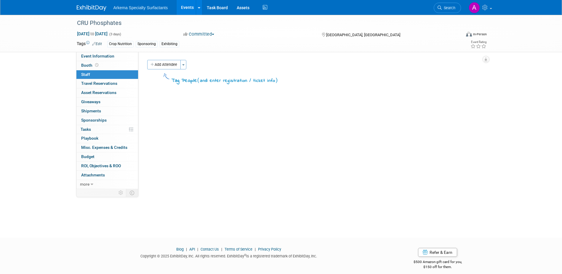
click at [176, 64] on button "Add Attendee" at bounding box center [164, 64] width 34 height 9
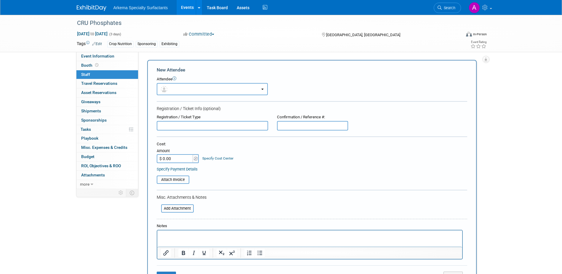
click at [207, 239] on html at bounding box center [309, 234] width 305 height 8
click at [175, 159] on input "$ 0.00" at bounding box center [175, 158] width 37 height 9
type input "$ 0.00"
drag, startPoint x: 238, startPoint y: 237, endPoint x: 153, endPoint y: 236, distance: 84.8
click at [157, 236] on html "[PERSON_NAME] - Included w/sponsorship" at bounding box center [309, 234] width 305 height 8
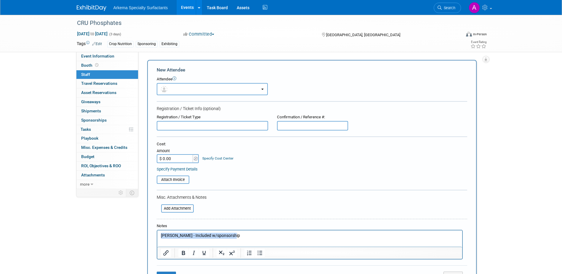
copy p "[PERSON_NAME] - Included w/sponsorship"
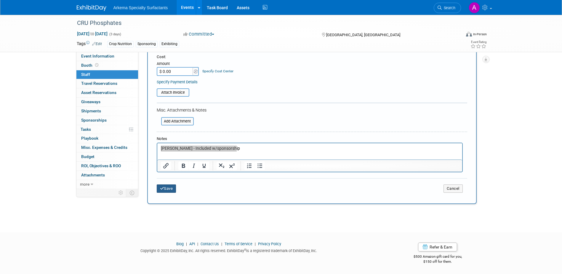
click at [169, 191] on button "Save" at bounding box center [167, 188] width 20 height 8
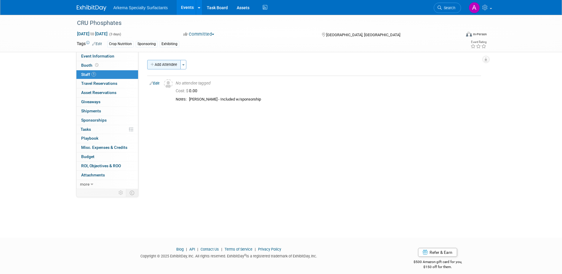
click at [166, 66] on button "Add Attendee" at bounding box center [164, 64] width 34 height 9
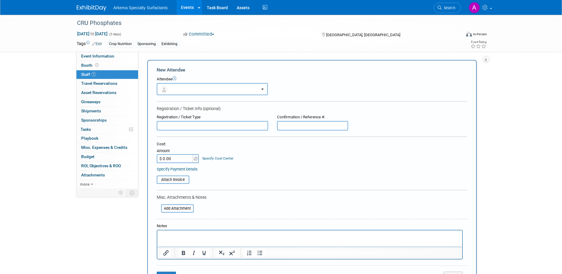
click at [196, 234] on p "Rich Text Area. Press ALT-0 for help." at bounding box center [310, 236] width 298 height 6
paste body "Rich Text Area. Press ALT-0 for help."
drag, startPoint x: 180, startPoint y: 235, endPoint x: 153, endPoint y: 235, distance: 26.7
click at [157, 235] on html "[PERSON_NAME] - Included w/sponsorship" at bounding box center [309, 234] width 305 height 8
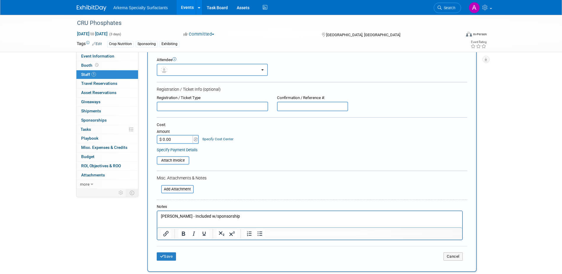
scroll to position [30, 0]
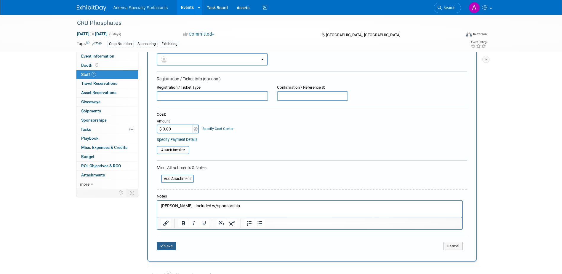
click at [172, 247] on button "Save" at bounding box center [167, 246] width 20 height 8
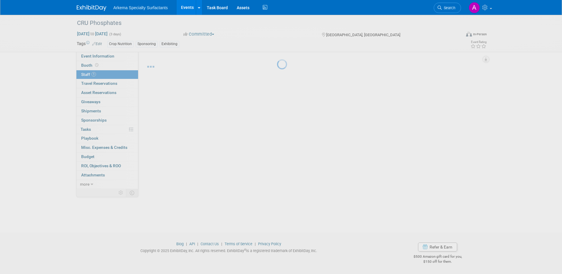
scroll to position [5, 0]
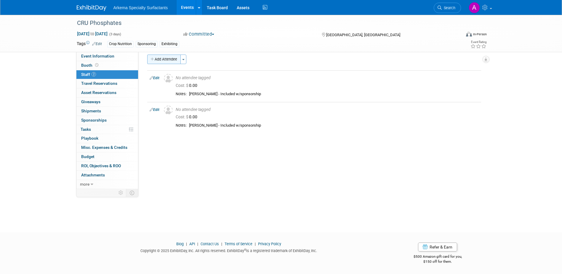
click at [169, 58] on button "Add Attendee" at bounding box center [164, 59] width 34 height 9
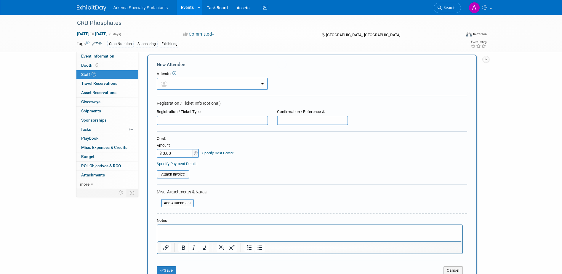
scroll to position [0, 0]
click at [200, 84] on button "button" at bounding box center [212, 84] width 111 height 12
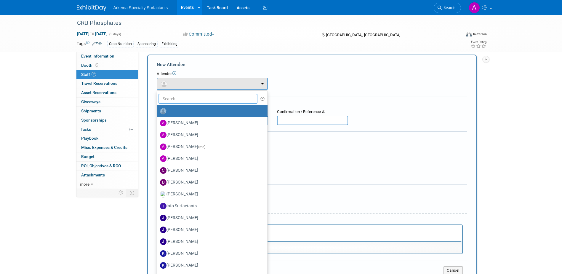
click at [203, 96] on input "text" at bounding box center [208, 99] width 99 height 10
click at [202, 101] on input "text" at bounding box center [208, 99] width 99 height 10
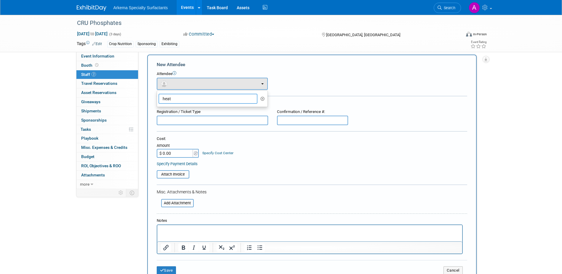
type input "heath"
drag, startPoint x: 180, startPoint y: 100, endPoint x: 130, endPoint y: 101, distance: 49.5
click at [130, 101] on div "Event Information Event Info Booth Booth 2 Staff 2 Staff 0 Travel Reservations …" at bounding box center [281, 185] width 418 height 352
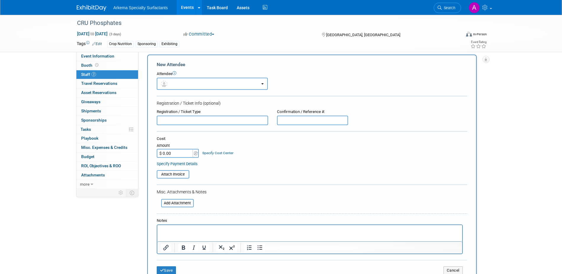
click at [203, 230] on p "Rich Text Area. Press ALT-0 for help." at bounding box center [310, 230] width 298 height 6
drag, startPoint x: 161, startPoint y: 229, endPoint x: 182, endPoint y: 229, distance: 21.3
click at [182, 229] on p "[PERSON_NAME] - Included w/sponsorship" at bounding box center [310, 230] width 298 height 6
drag, startPoint x: 215, startPoint y: 230, endPoint x: 238, endPoint y: 229, distance: 22.6
click at [238, 229] on p "[PERSON_NAME] - Included w/sponsorship" at bounding box center [310, 230] width 298 height 6
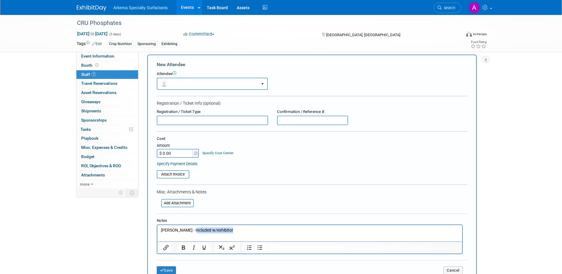
drag, startPoint x: 193, startPoint y: 230, endPoint x: 238, endPoint y: 228, distance: 45.4
click at [238, 228] on p "[PERSON_NAME] - Included w/exhibitor" at bounding box center [310, 230] width 298 height 6
click at [238, 229] on p "[PERSON_NAME] - Included w/exhibitor" at bounding box center [310, 230] width 298 height 6
drag, startPoint x: 232, startPoint y: 230, endPoint x: 192, endPoint y: 231, distance: 40.0
click at [192, 231] on p "[PERSON_NAME] - Included w/exhibitor" at bounding box center [310, 230] width 298 height 6
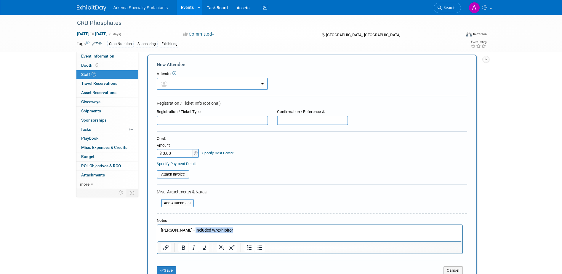
copy p "Included w/exhibitor"
click at [170, 269] on button "Save" at bounding box center [167, 270] width 20 height 8
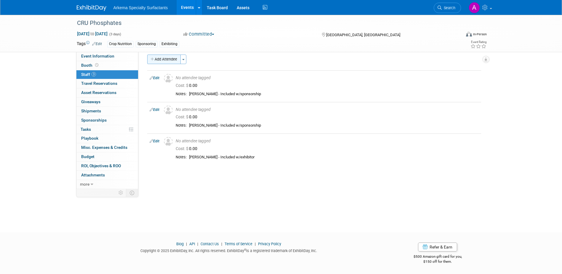
click at [163, 61] on button "Add Attendee" at bounding box center [164, 59] width 34 height 9
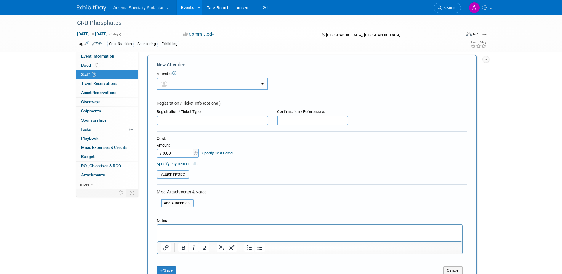
click at [205, 86] on button "button" at bounding box center [212, 84] width 111 height 12
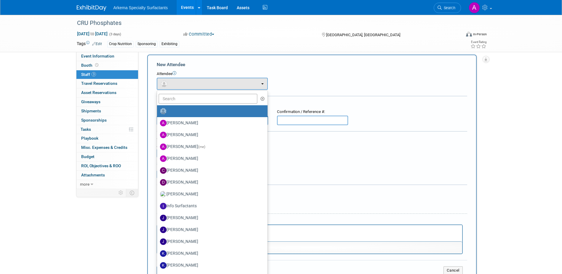
click at [351, 214] on div at bounding box center [312, 215] width 311 height 4
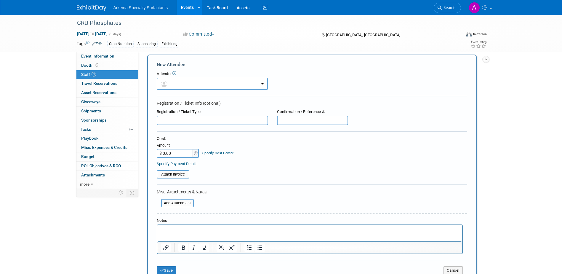
click at [246, 233] on html at bounding box center [309, 229] width 305 height 8
click at [168, 270] on button "Save" at bounding box center [167, 270] width 20 height 8
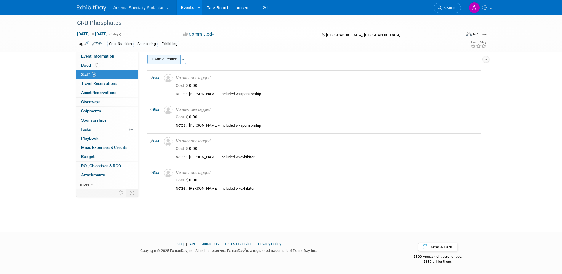
click at [165, 59] on button "Add Attendee" at bounding box center [164, 59] width 34 height 9
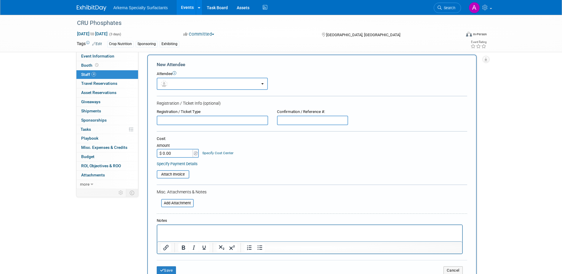
click at [218, 233] on html at bounding box center [309, 229] width 305 height 8
click at [556, 103] on div "CRU Phosphates [DATE] to [DATE] (3 days) [DATE] to [DATE] Committed Committed C…" at bounding box center [281, 222] width 562 height 427
click at [195, 231] on p "GW" at bounding box center [310, 230] width 298 height 6
click at [180, 154] on input "$ 0.00" at bounding box center [175, 153] width 37 height 9
type input "$ 1,626.88"
